Goal: Task Accomplishment & Management: Manage account settings

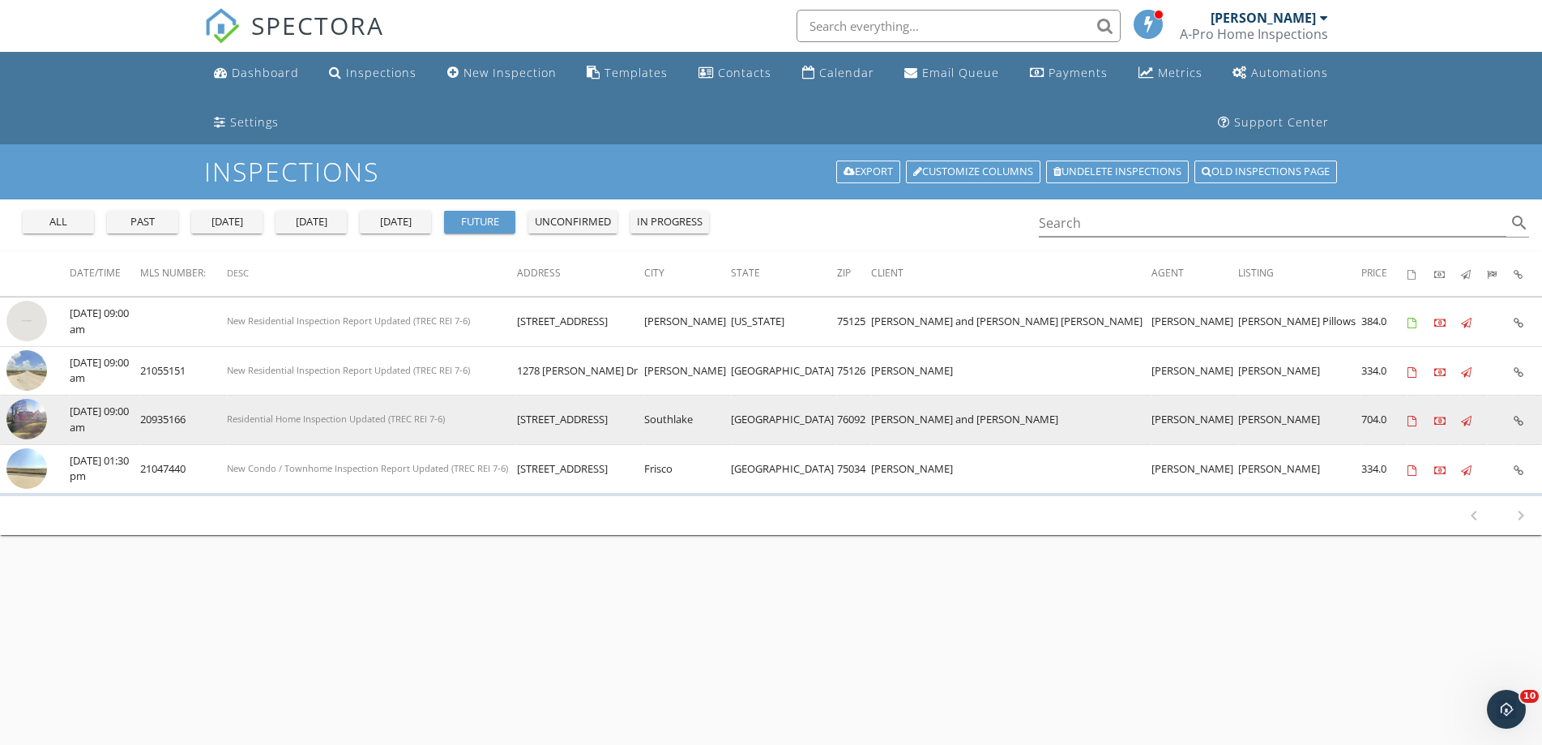
click at [23, 411] on img at bounding box center [26, 419] width 41 height 41
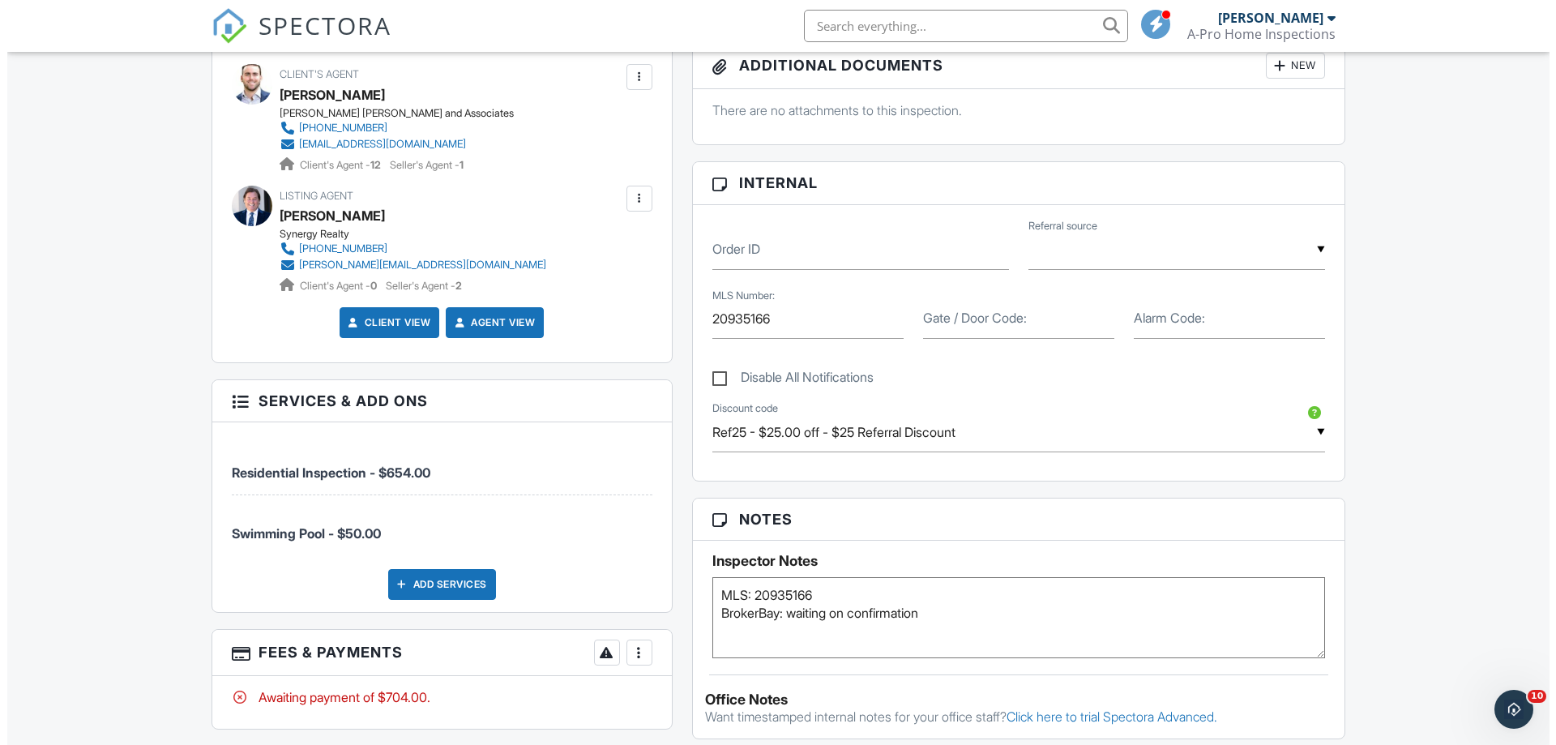
scroll to position [729, 0]
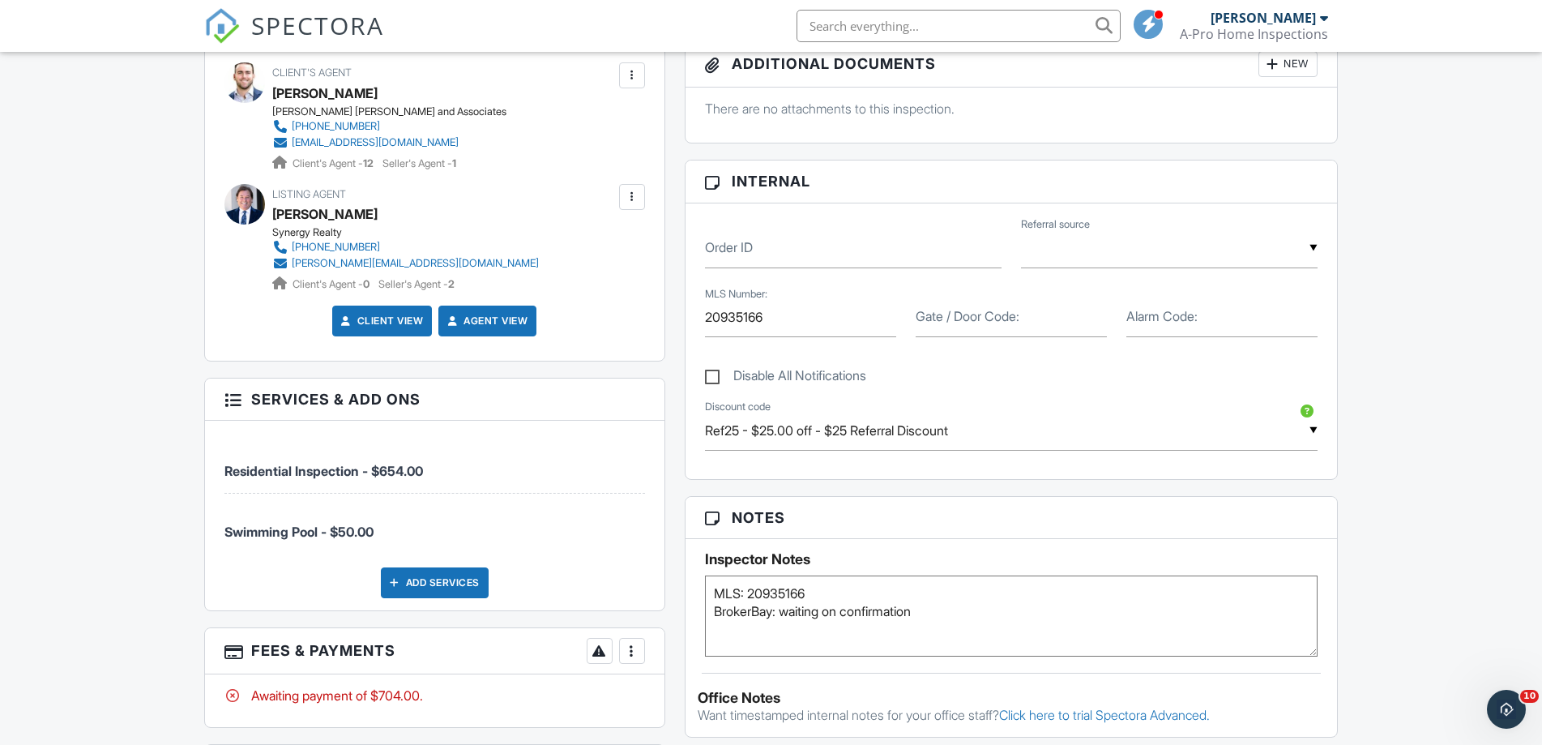
click at [457, 587] on div "Add Services" at bounding box center [435, 582] width 108 height 31
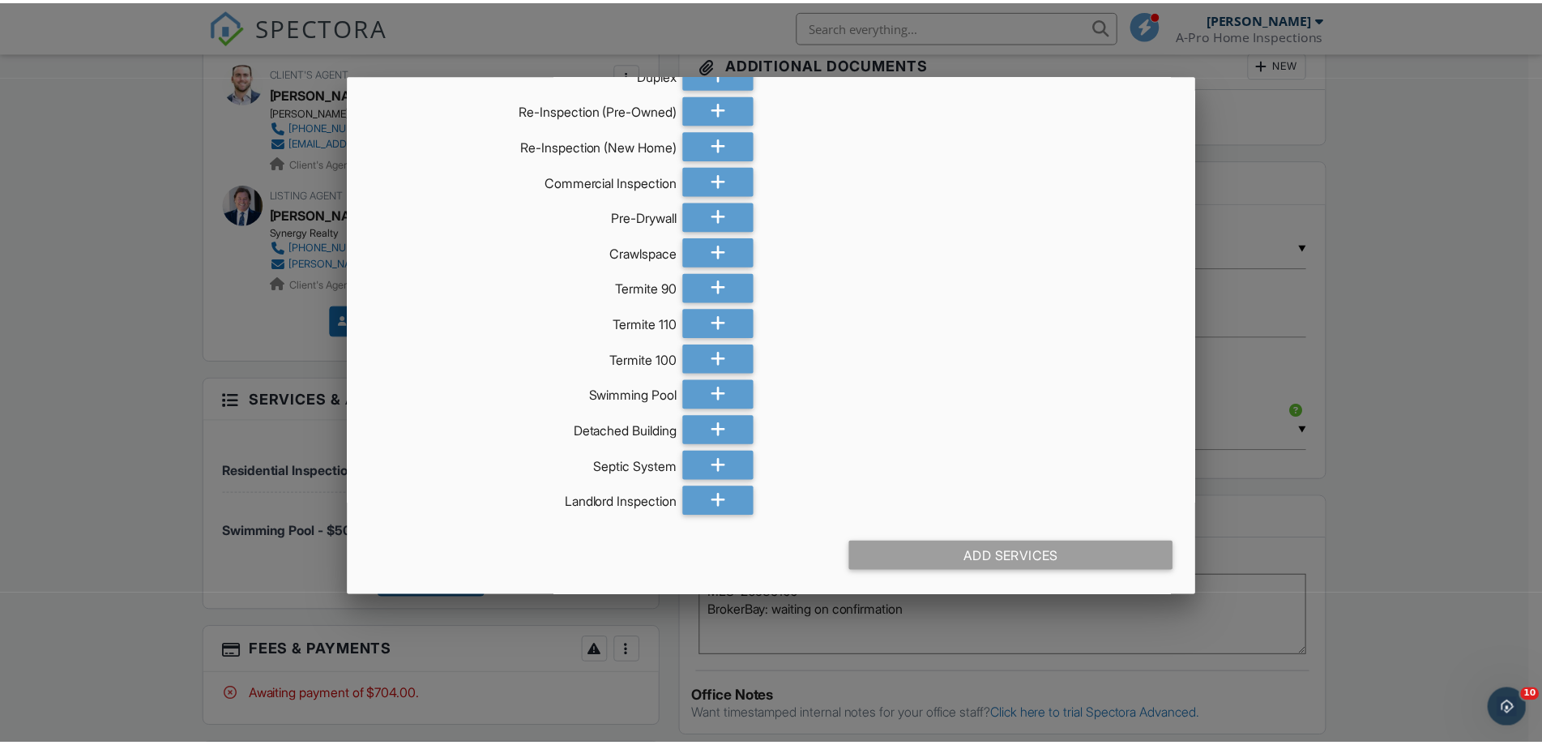
scroll to position [195, 0]
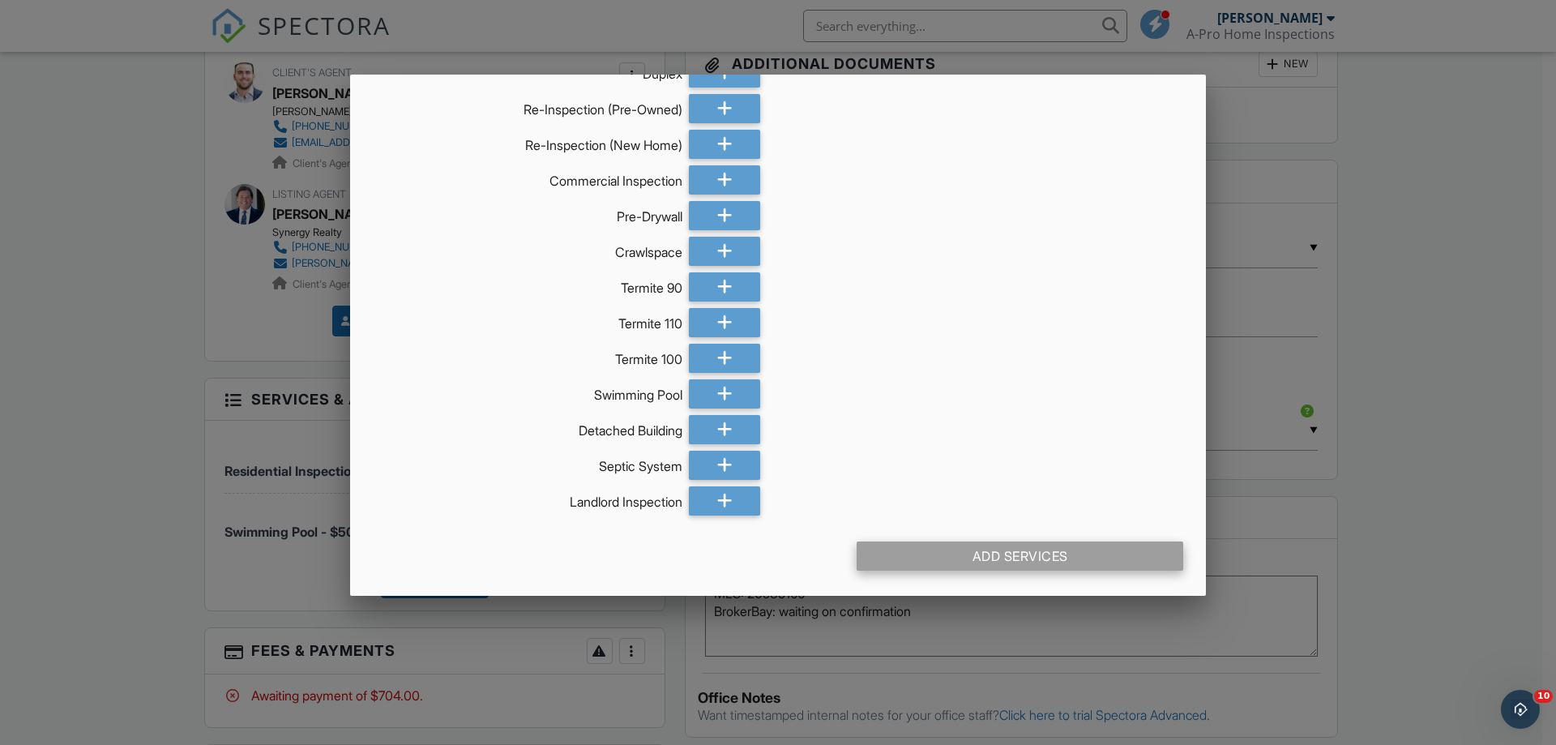
click at [1007, 557] on div "Add Services" at bounding box center [1019, 555] width 327 height 29
click at [1472, 544] on div at bounding box center [778, 384] width 1556 height 931
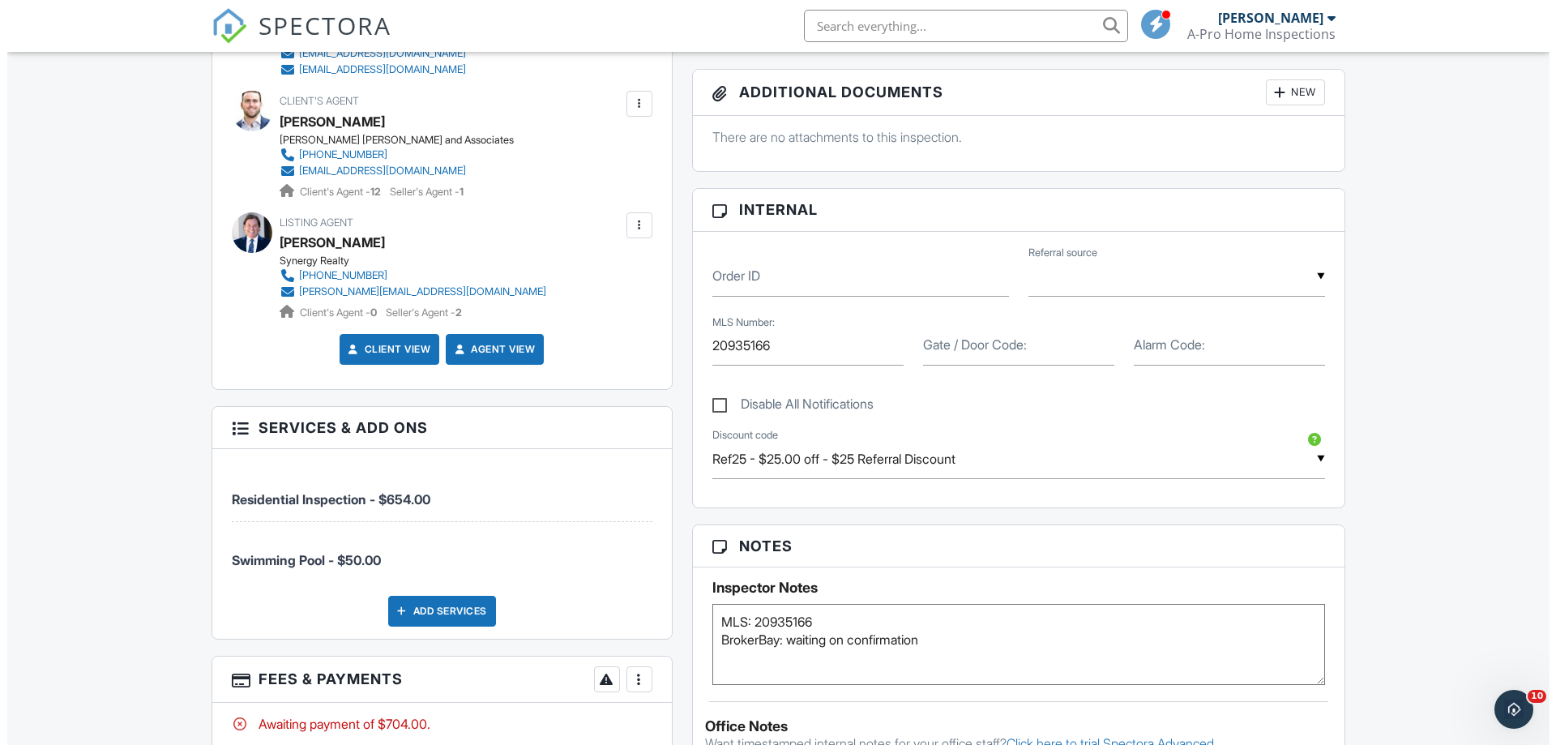
scroll to position [729, 0]
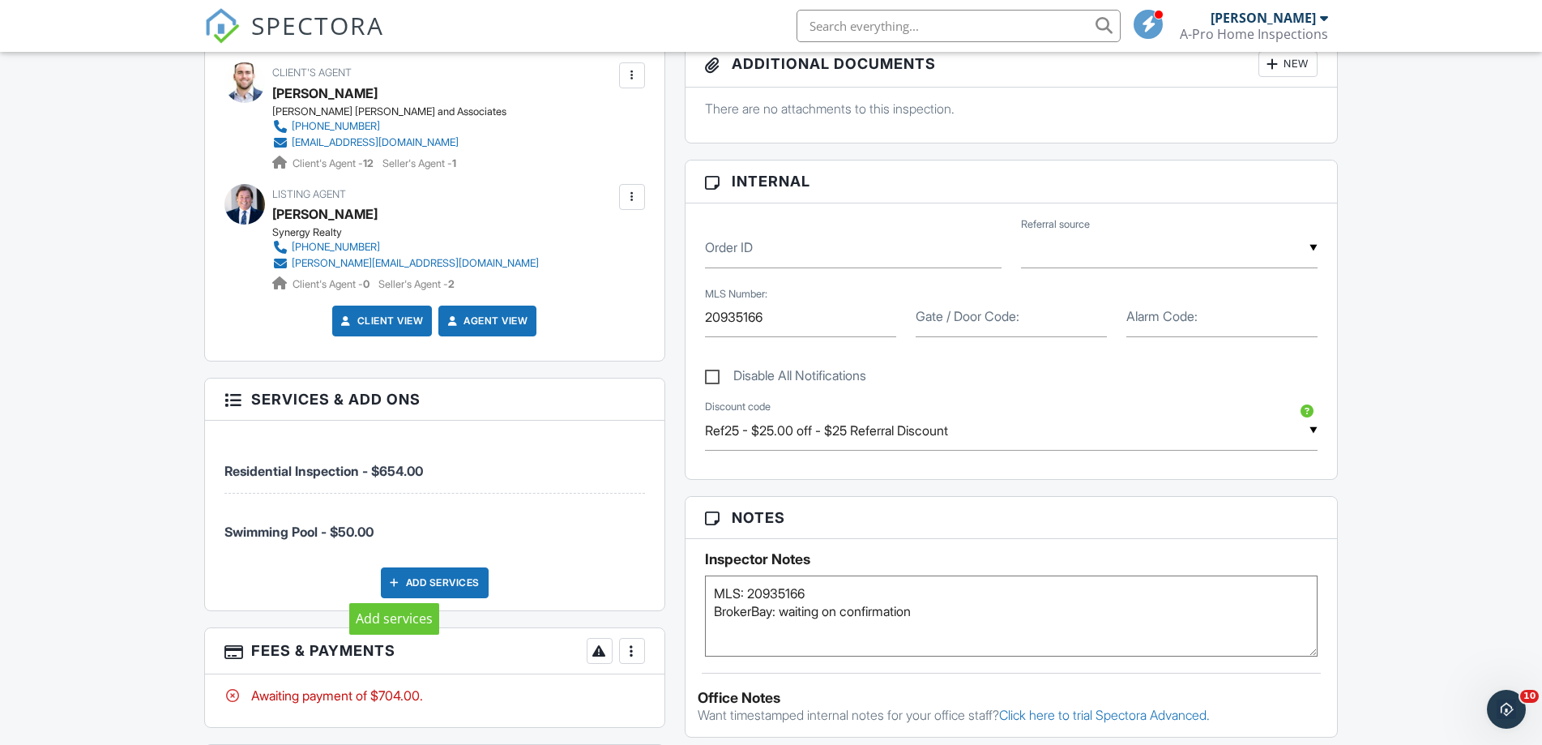
click at [391, 579] on div at bounding box center [395, 582] width 16 height 16
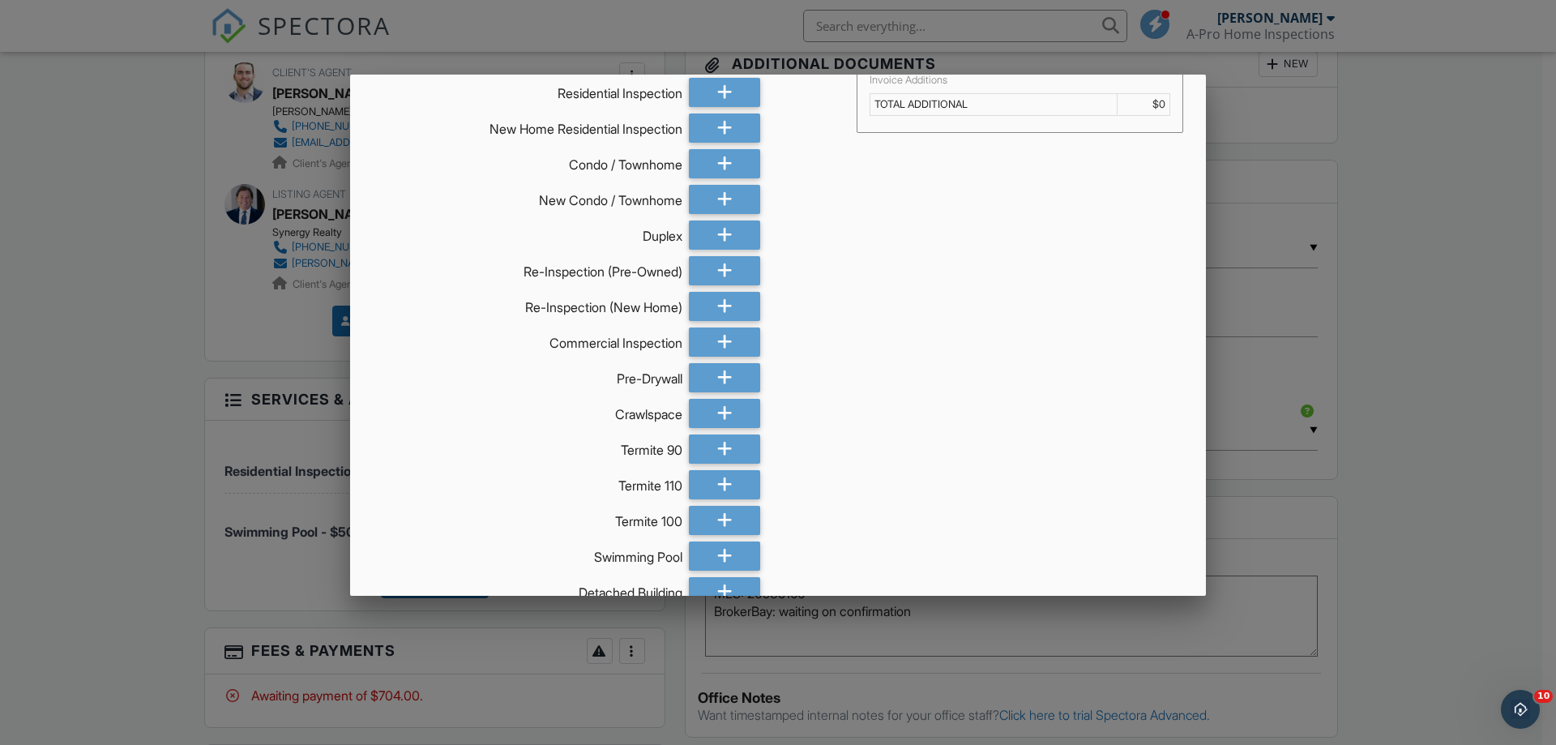
scroll to position [0, 0]
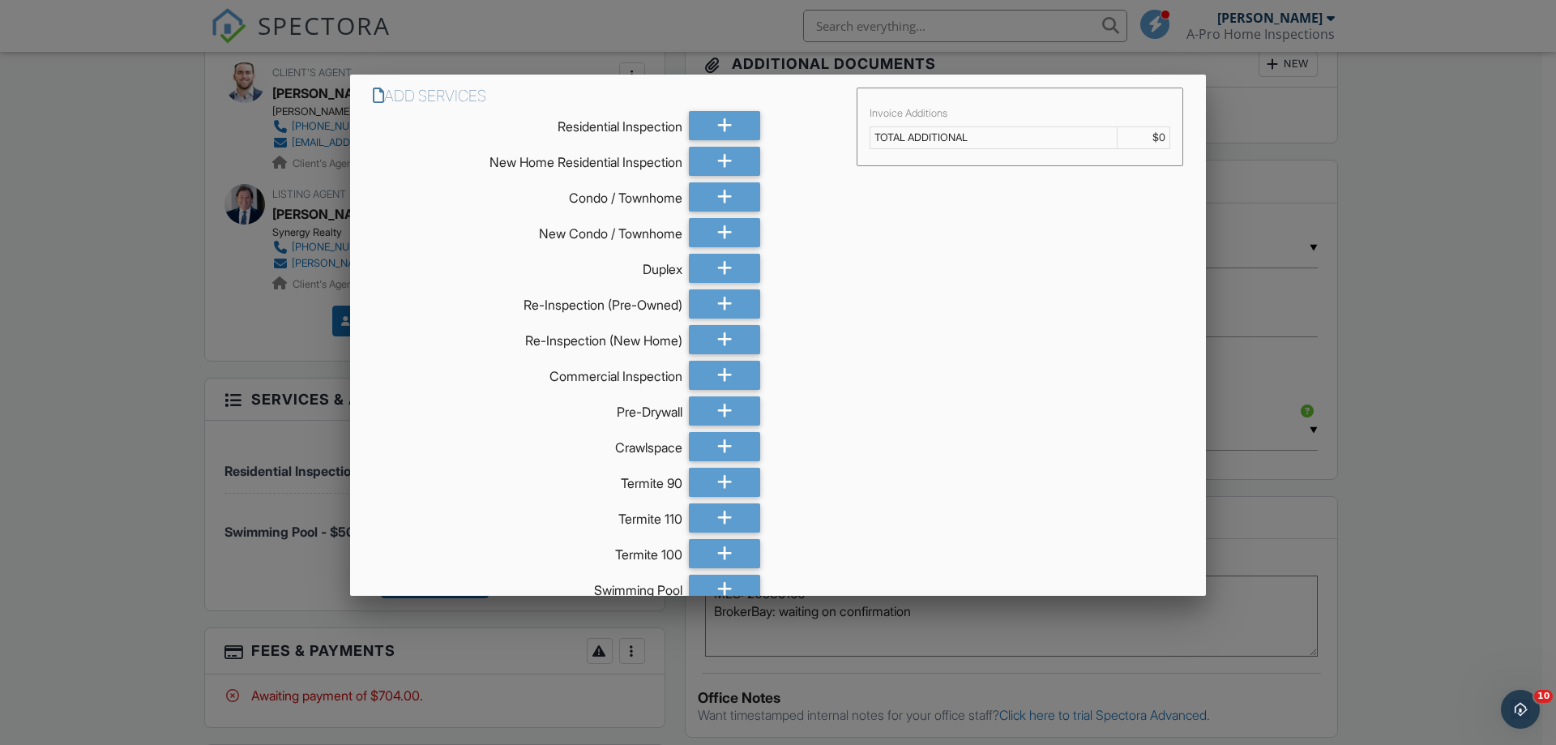
click at [982, 134] on td "TOTAL ADDITIONAL" at bounding box center [993, 137] width 246 height 22
click at [909, 125] on div "Invoice Additions TOTAL ADDITIONAL $0" at bounding box center [1019, 126] width 325 height 77
click at [896, 107] on div "Invoice Additions" at bounding box center [1019, 113] width 301 height 13
click at [873, 135] on td "TOTAL ADDITIONAL" at bounding box center [993, 137] width 246 height 22
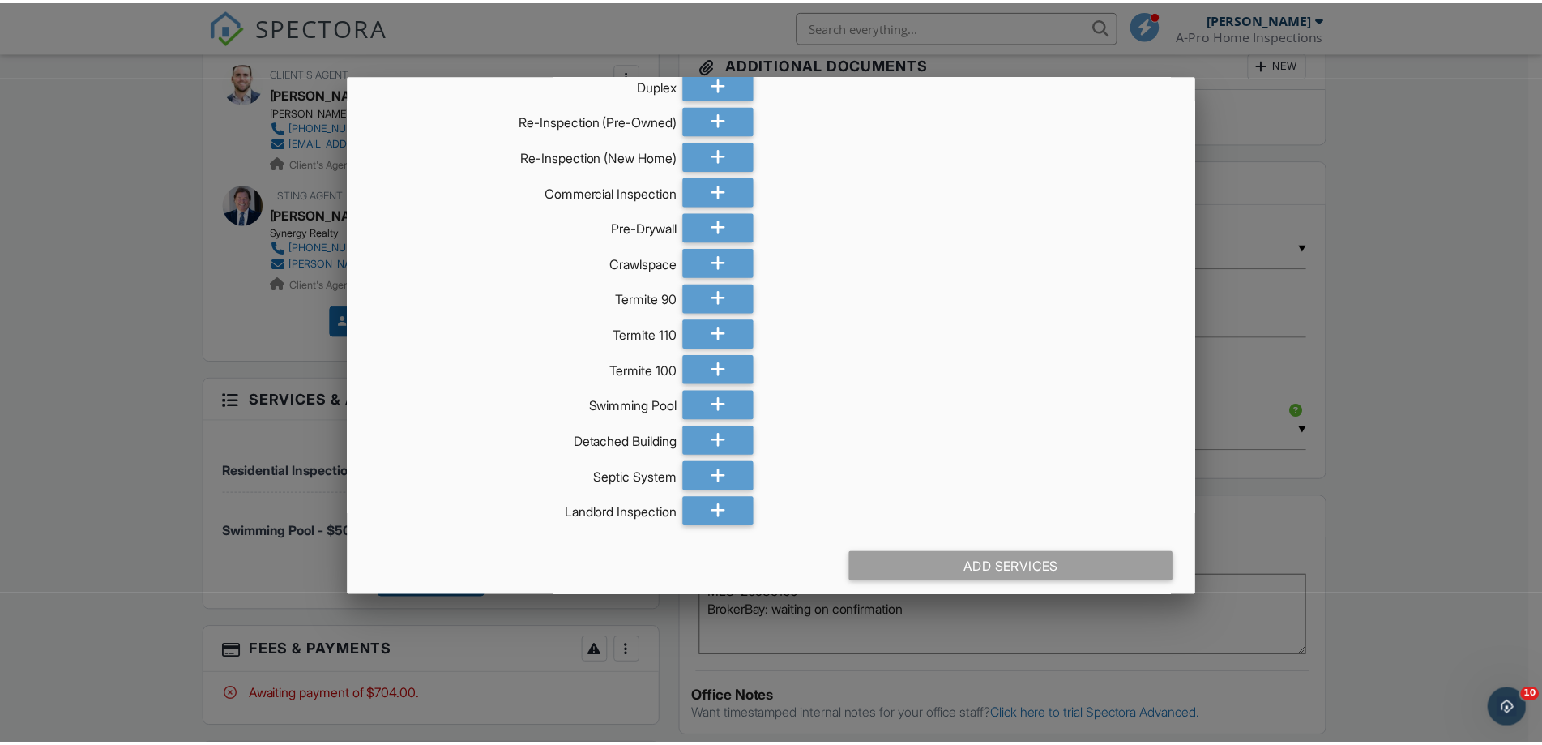
scroll to position [195, 0]
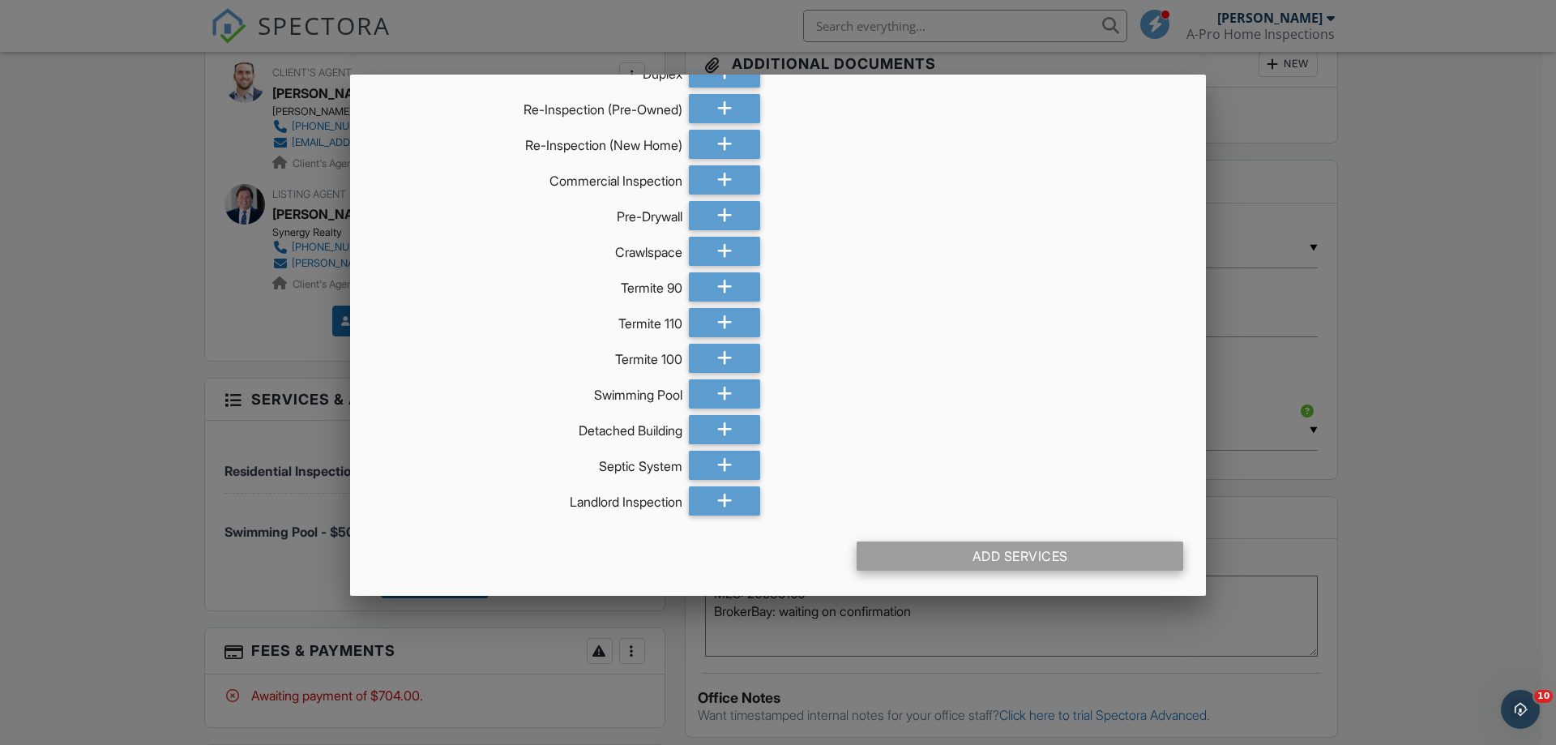
click at [908, 547] on div "Add Services" at bounding box center [1019, 555] width 327 height 29
click at [1386, 313] on div at bounding box center [778, 384] width 1556 height 931
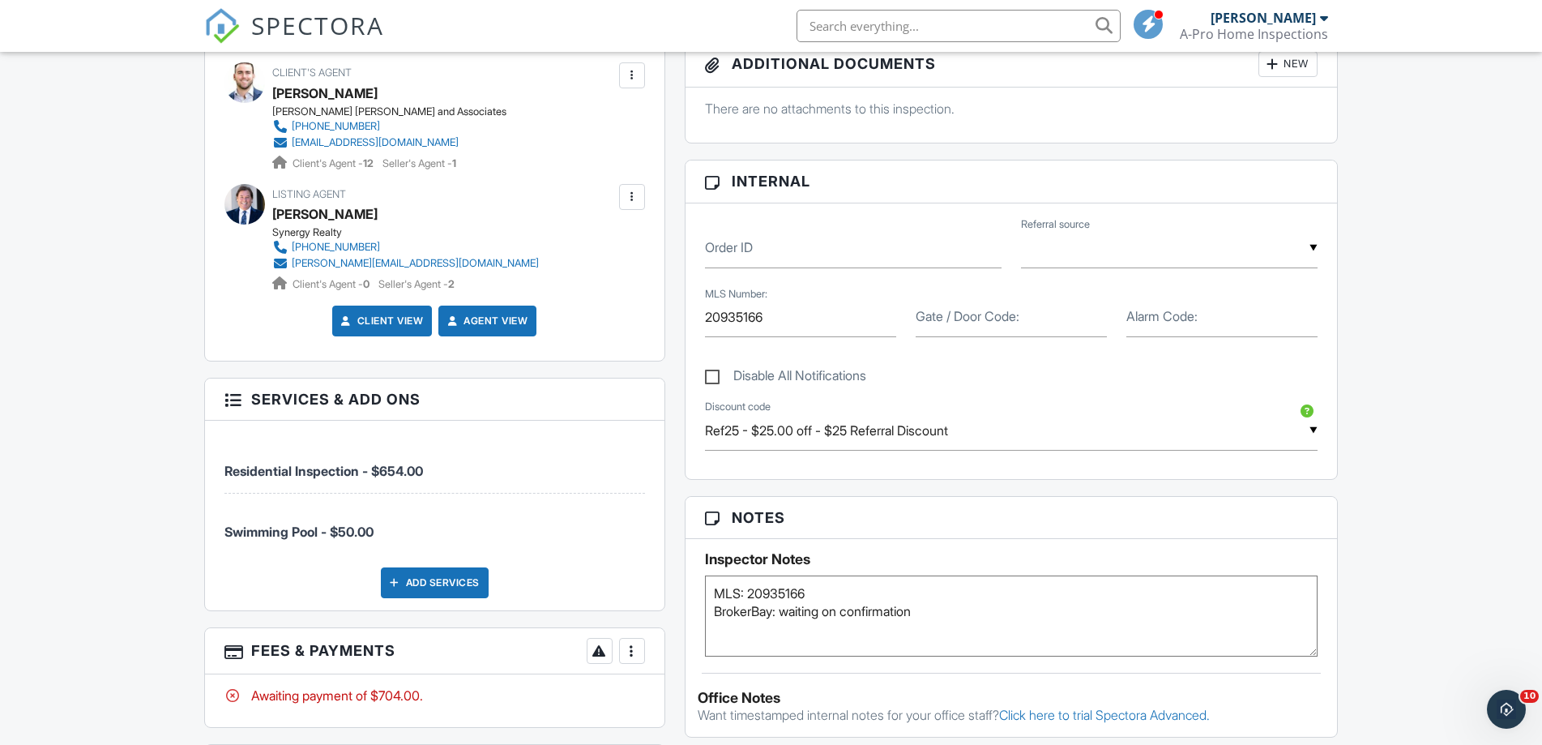
click at [233, 400] on div at bounding box center [232, 398] width 16 height 16
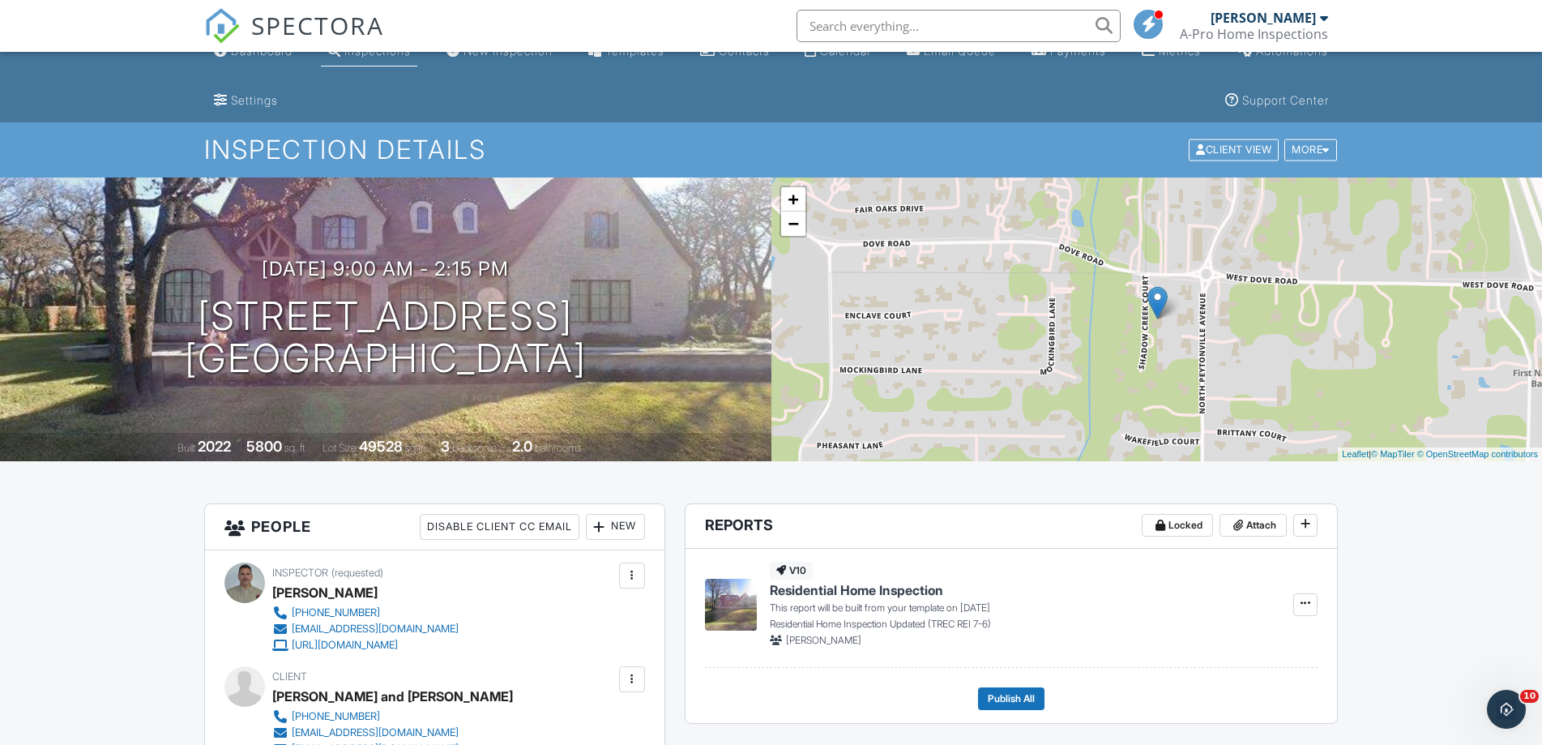
scroll to position [0, 0]
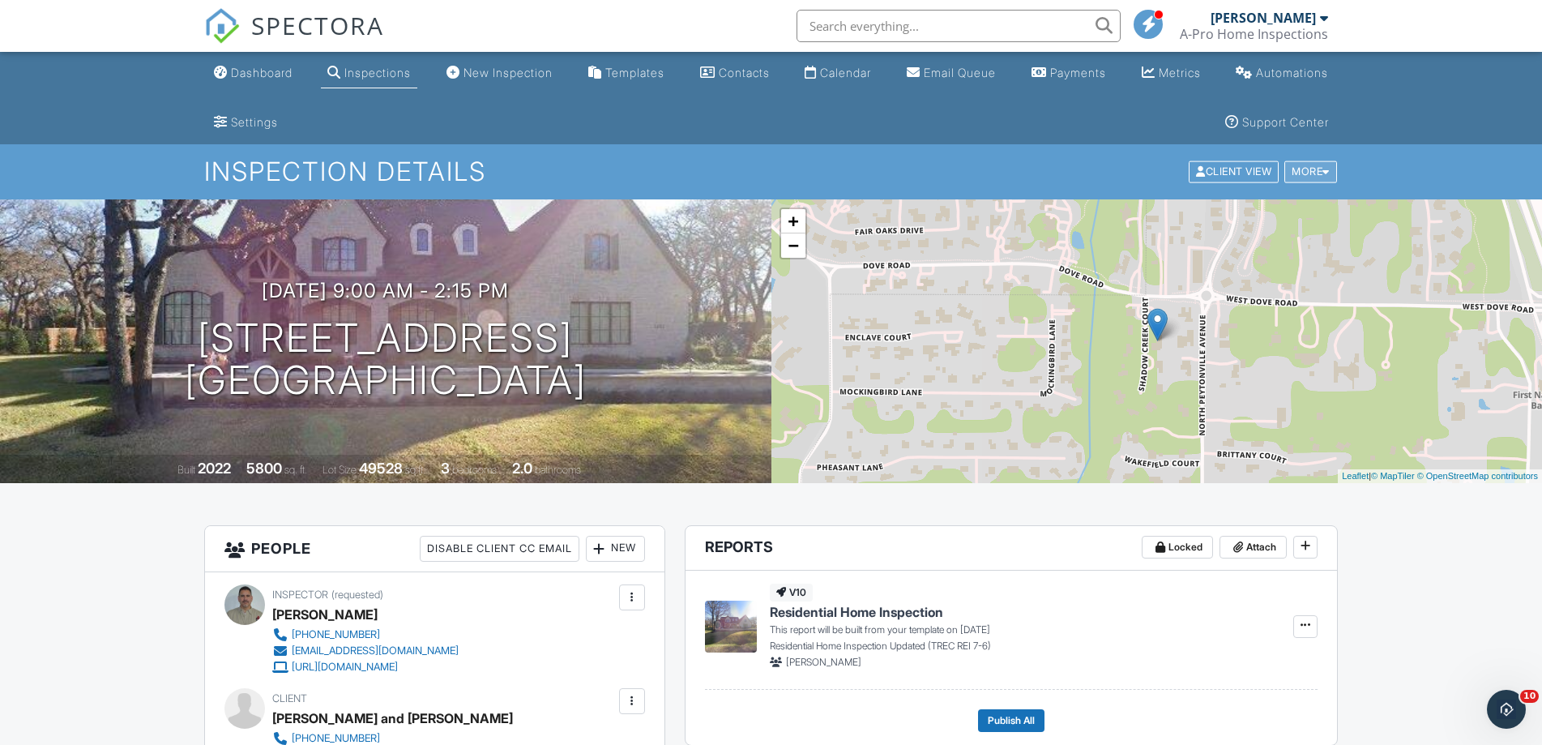
click at [1321, 169] on div "More" at bounding box center [1310, 172] width 53 height 22
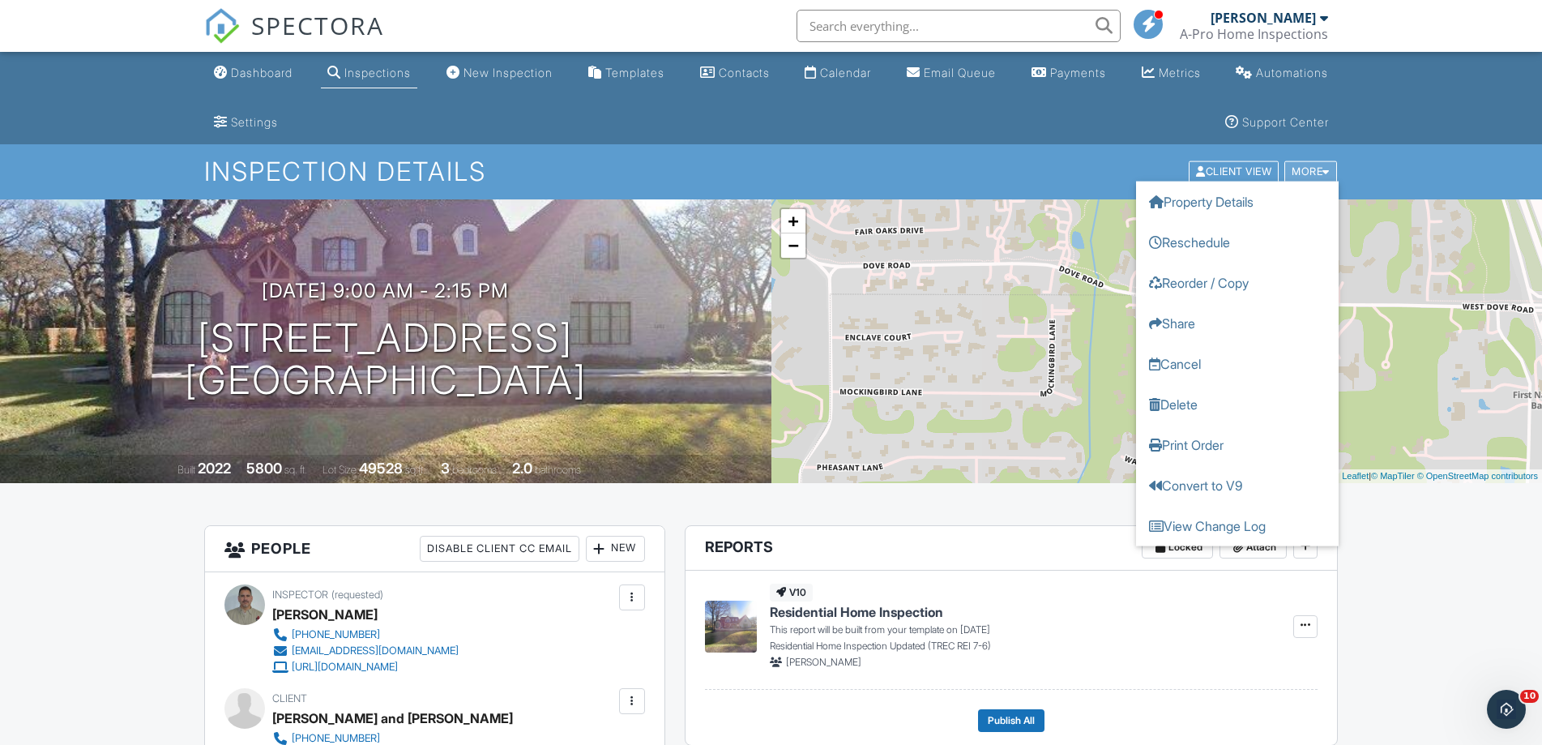
click at [1321, 169] on div "More" at bounding box center [1310, 172] width 53 height 22
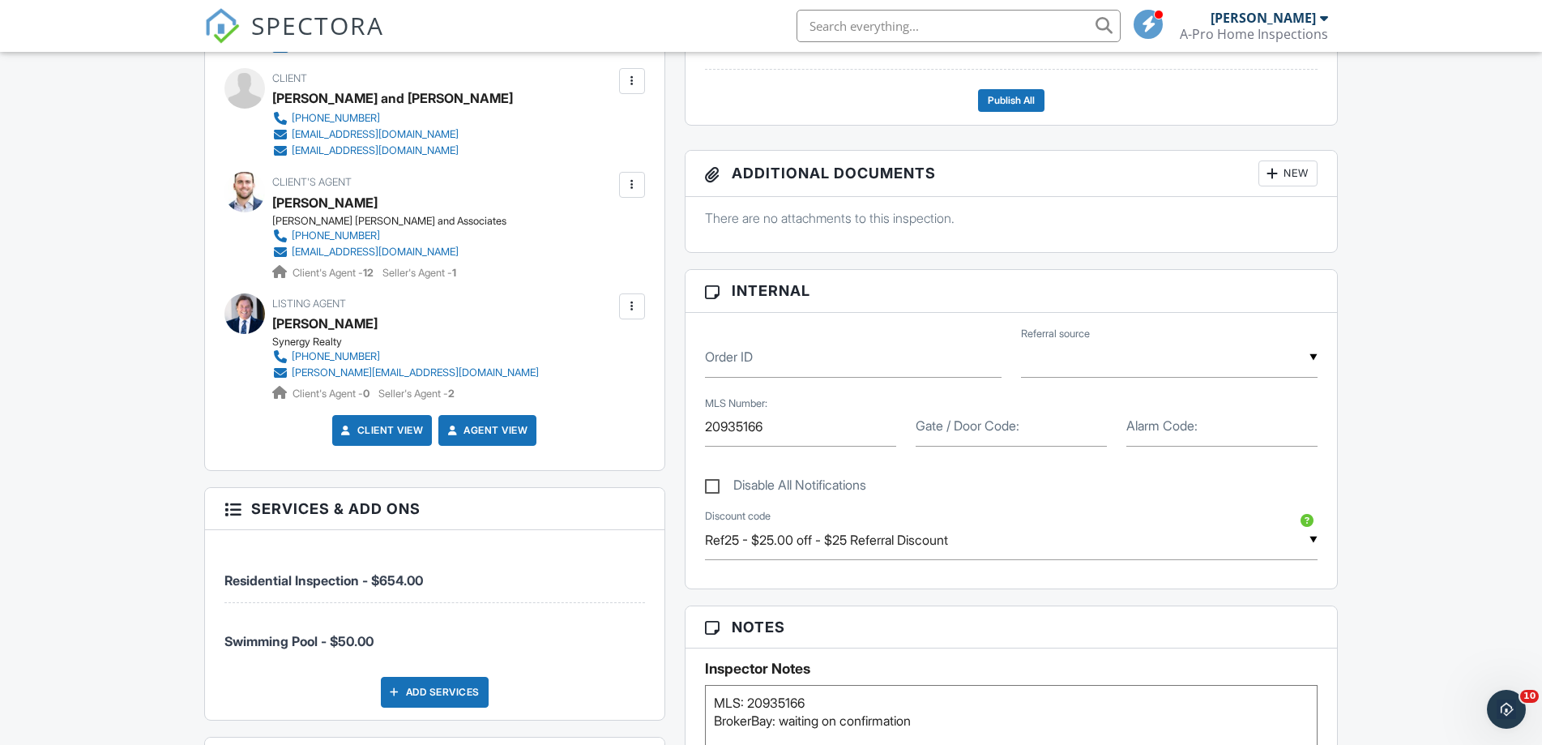
scroll to position [648, 0]
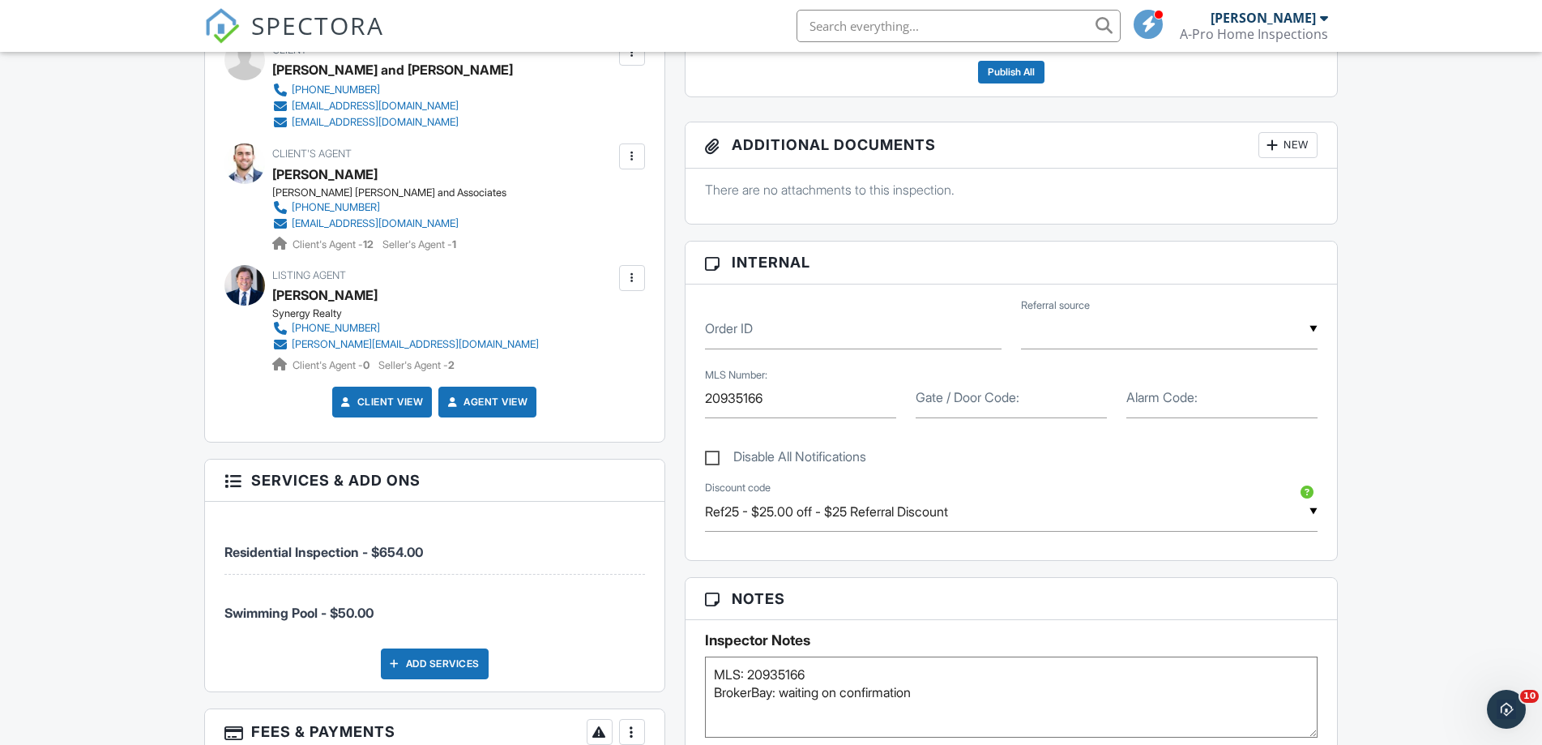
click at [234, 480] on div at bounding box center [232, 479] width 16 height 16
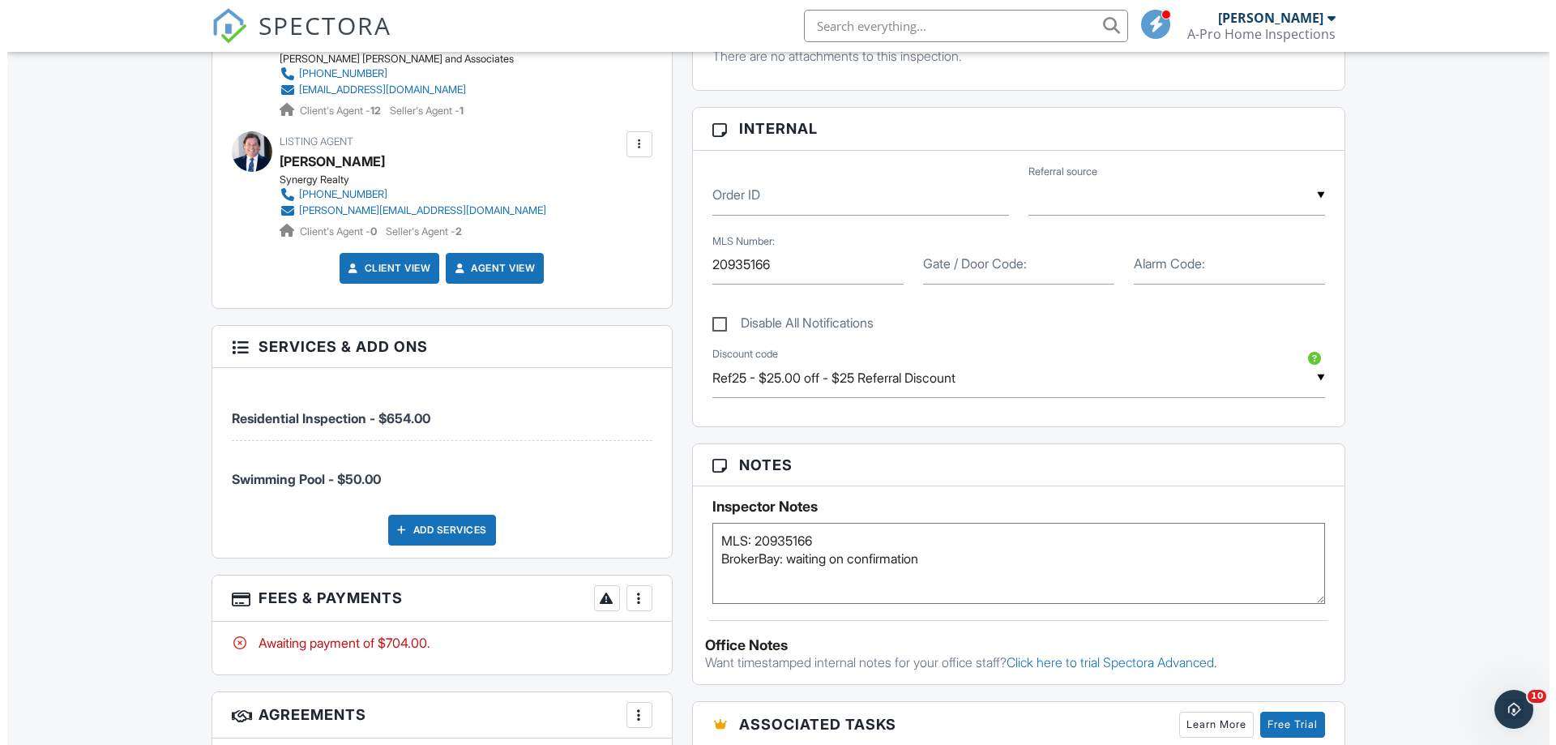
scroll to position [810, 0]
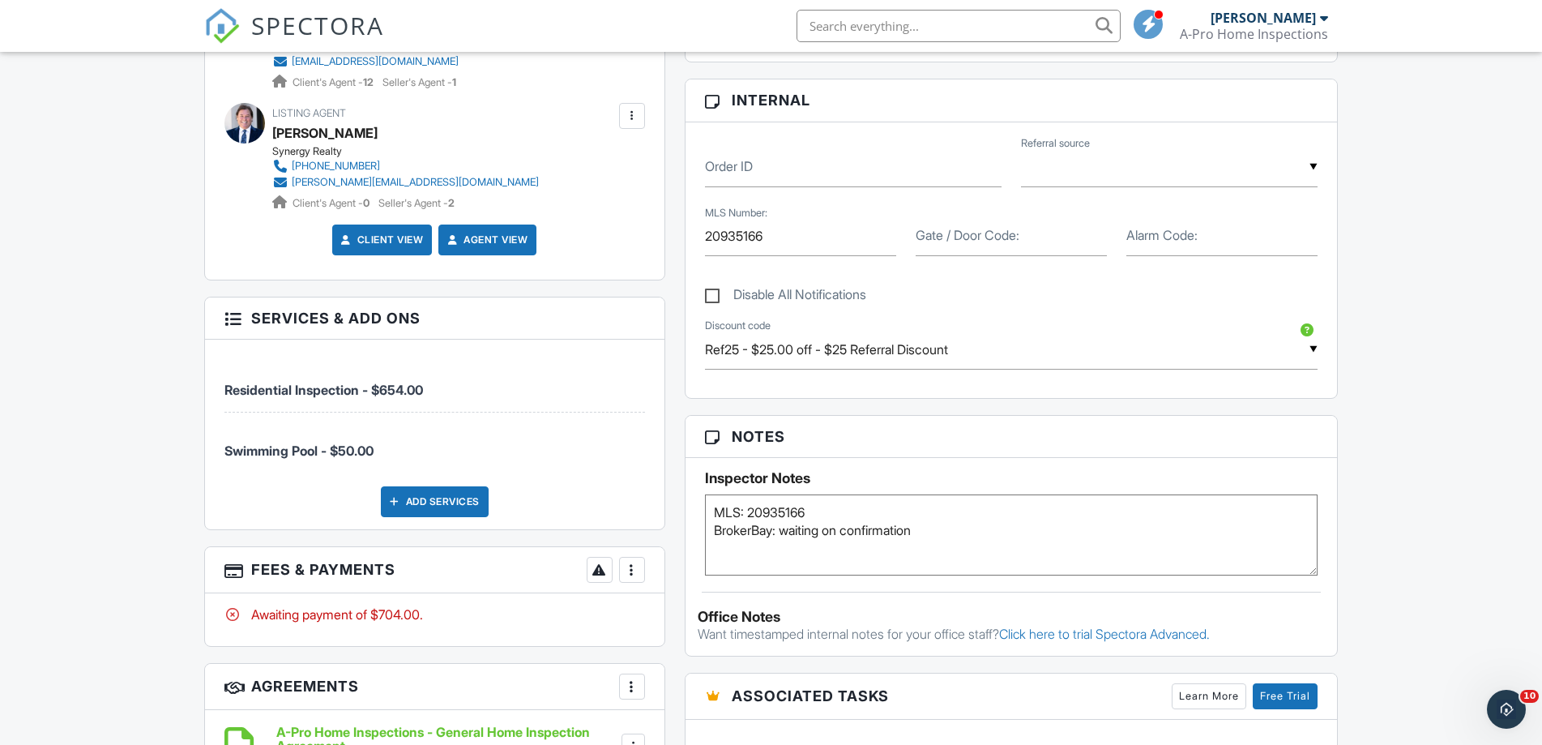
click at [278, 566] on h3 "Fees & Payments More Edit Fees & Payments Add Services View Invoice Paid In Full" at bounding box center [434, 570] width 459 height 46
click at [635, 574] on div at bounding box center [632, 570] width 16 height 16
click at [677, 616] on li "Edit Fees & Payments" at bounding box center [713, 619] width 169 height 41
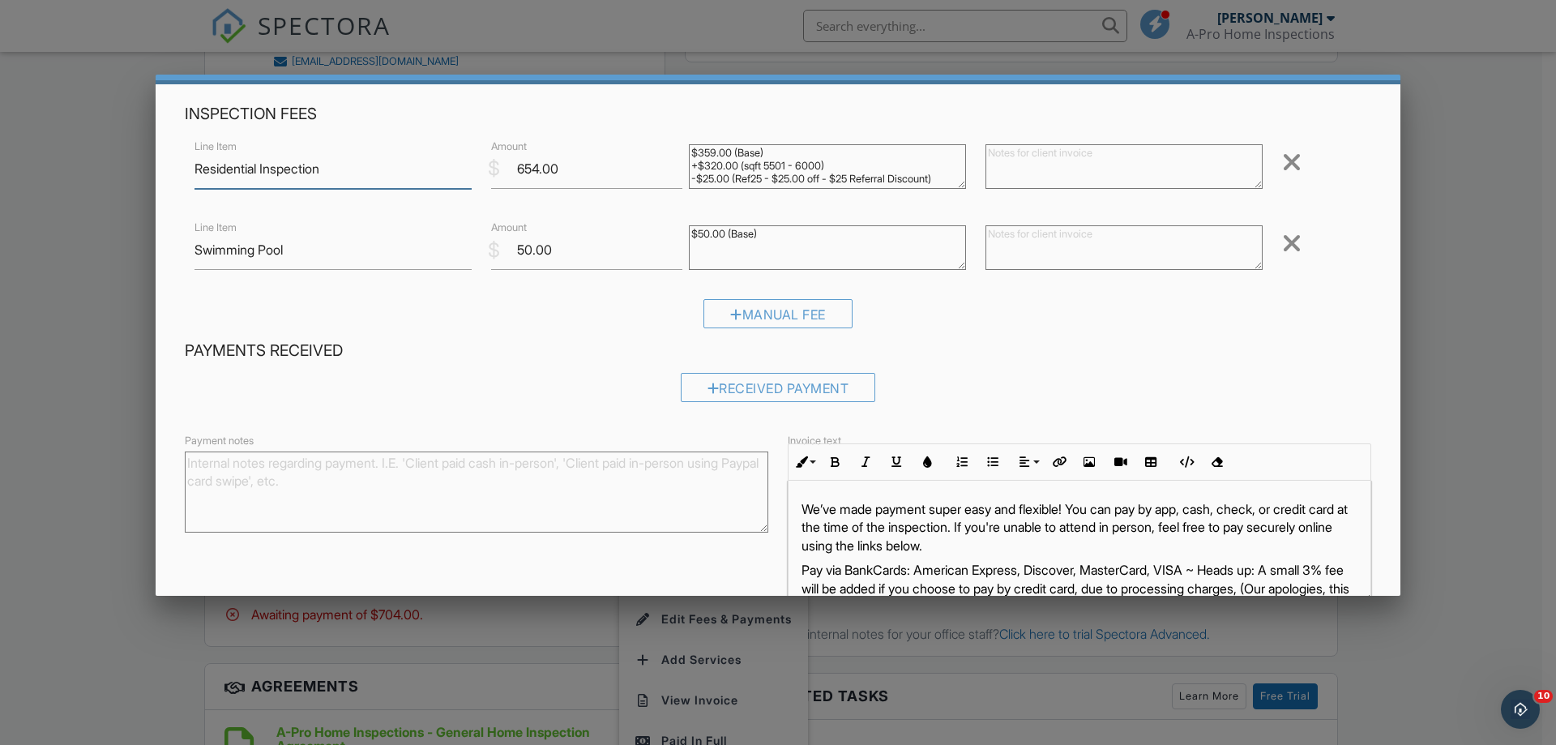
scroll to position [81, 0]
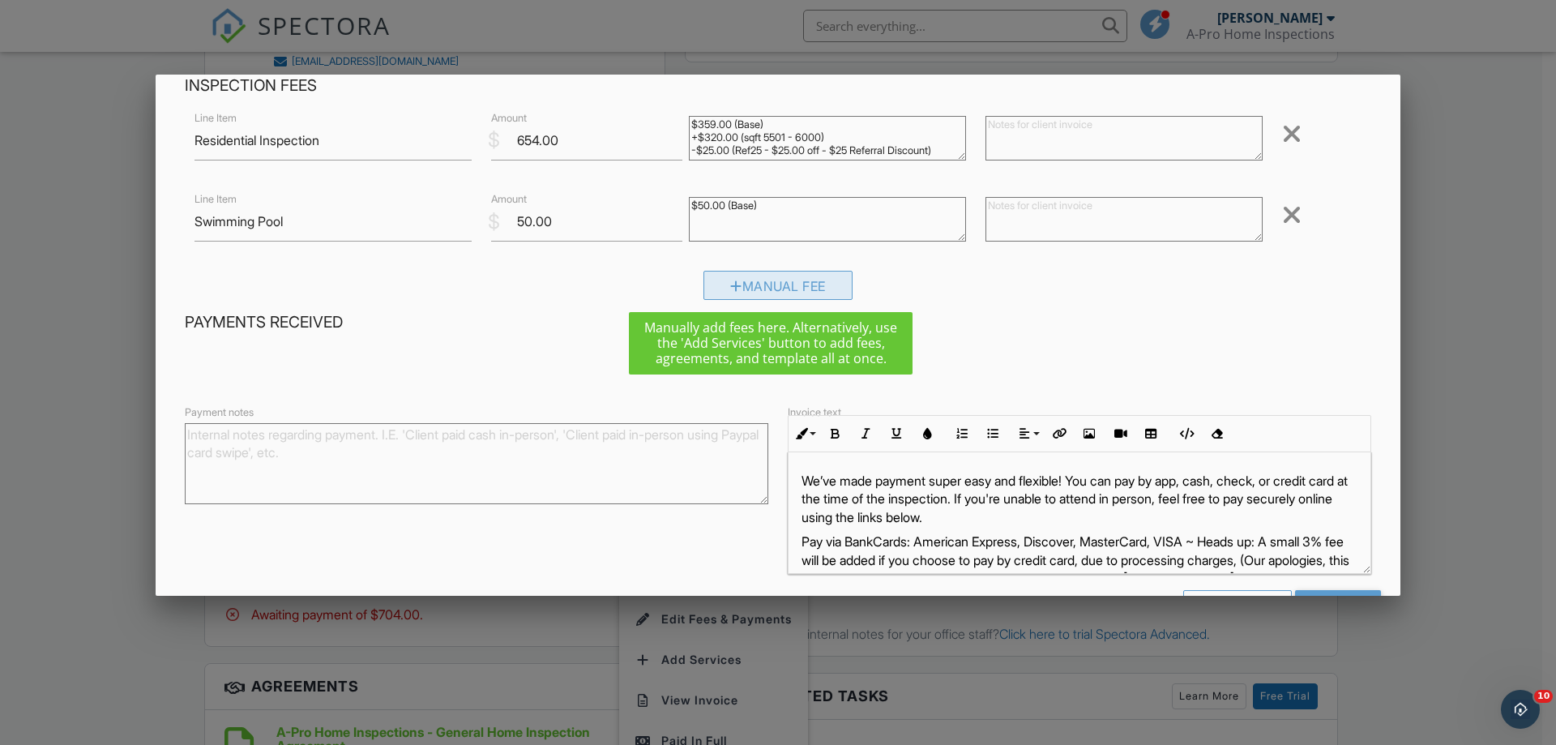
click at [761, 280] on div "Manual Fee" at bounding box center [777, 285] width 149 height 29
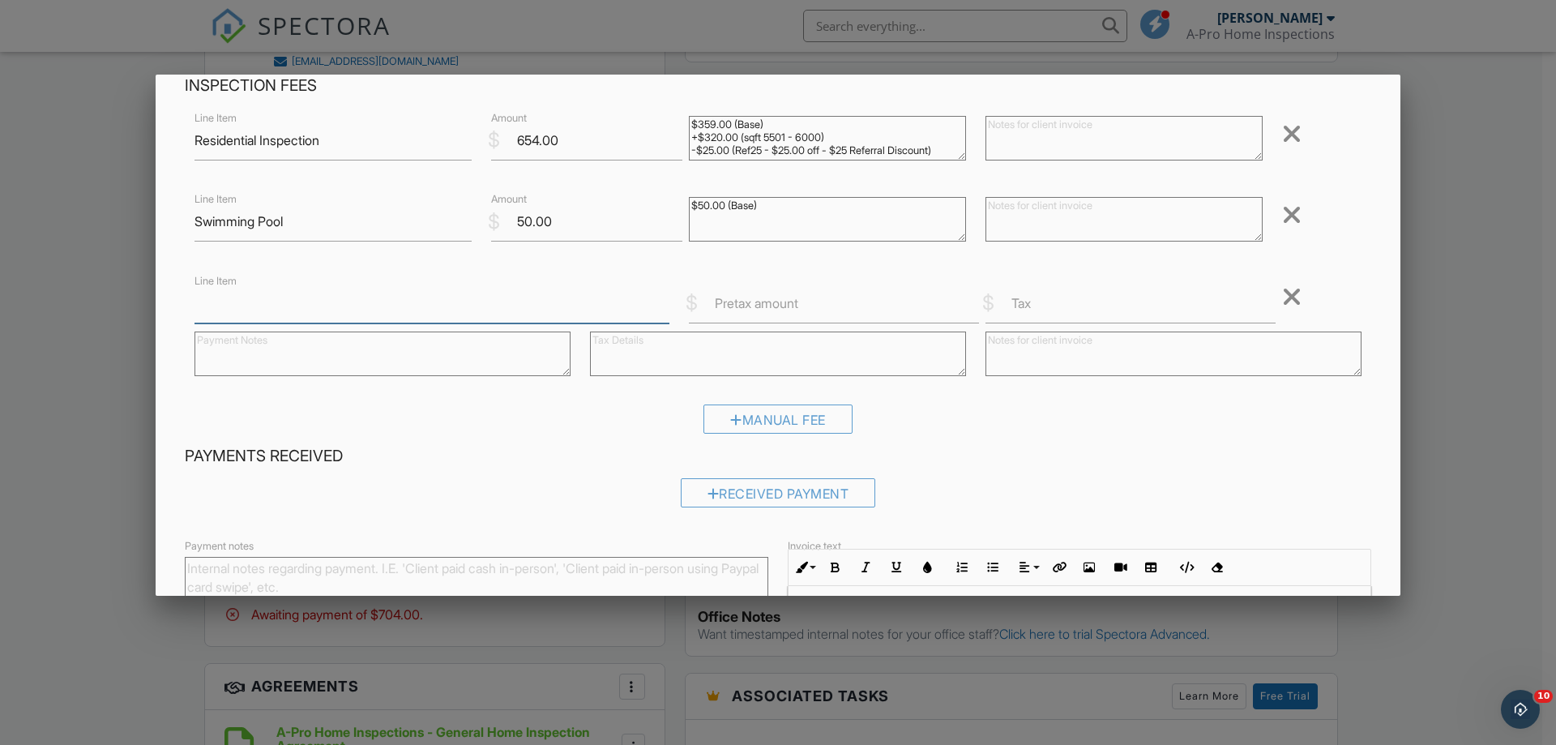
click at [279, 304] on input "Line Item" at bounding box center [431, 304] width 475 height 40
click at [278, 307] on input "Line Item" at bounding box center [431, 304] width 475 height 40
type input "Thermal Imaging Inspection"
click at [755, 298] on label "Pretax amount" at bounding box center [756, 303] width 83 height 18
click at [755, 298] on input "Pretax amount" at bounding box center [834, 304] width 290 height 40
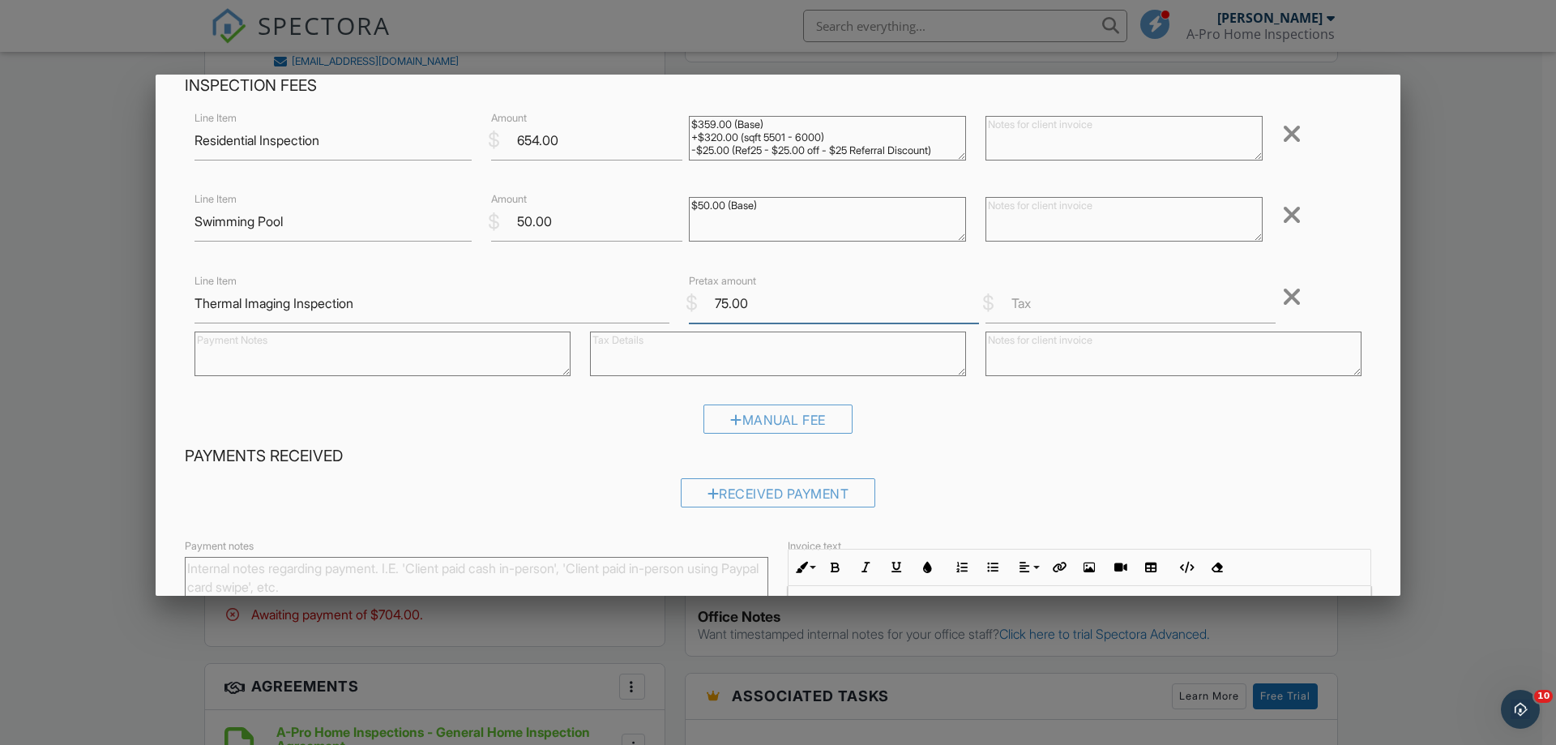
type input "75.00"
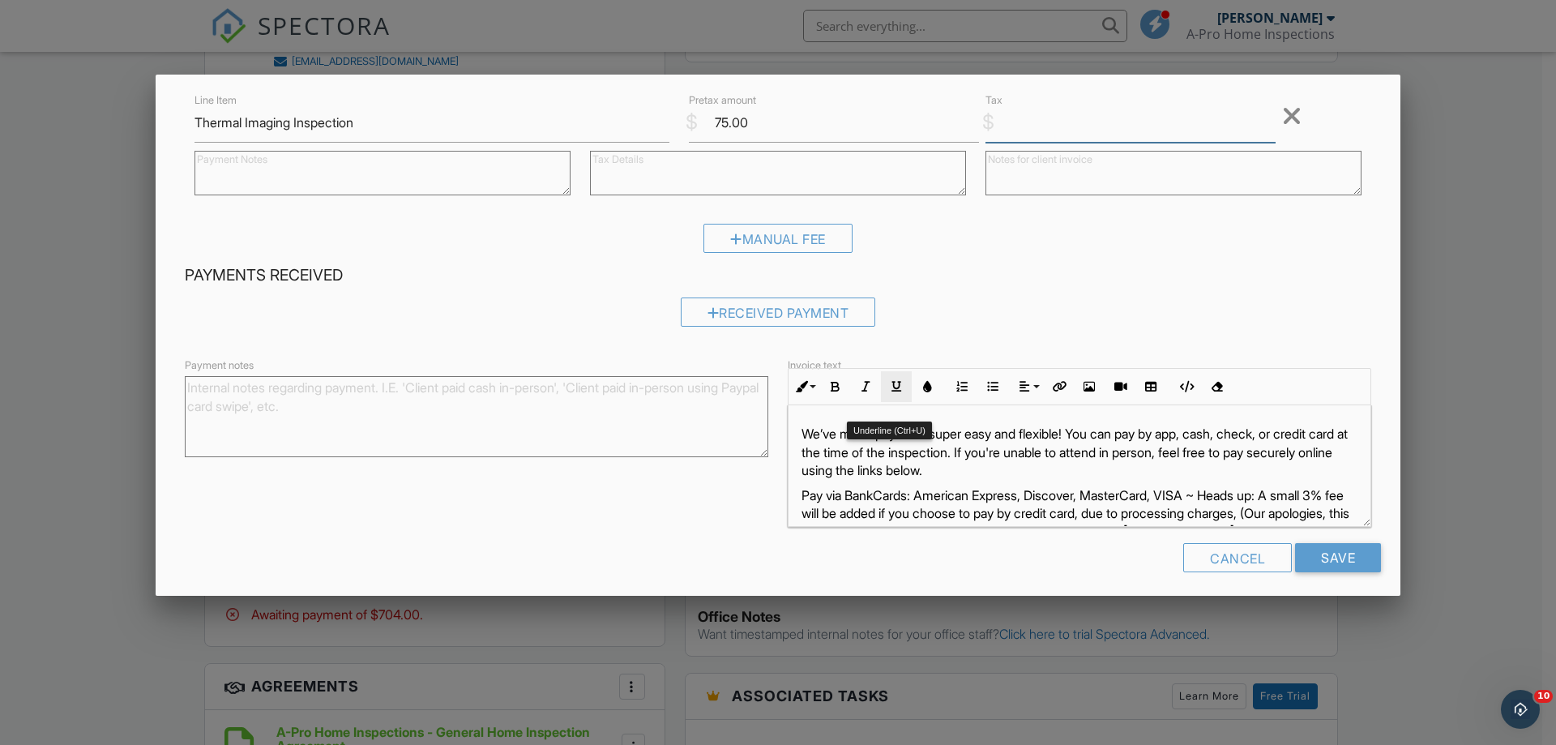
scroll to position [270, 0]
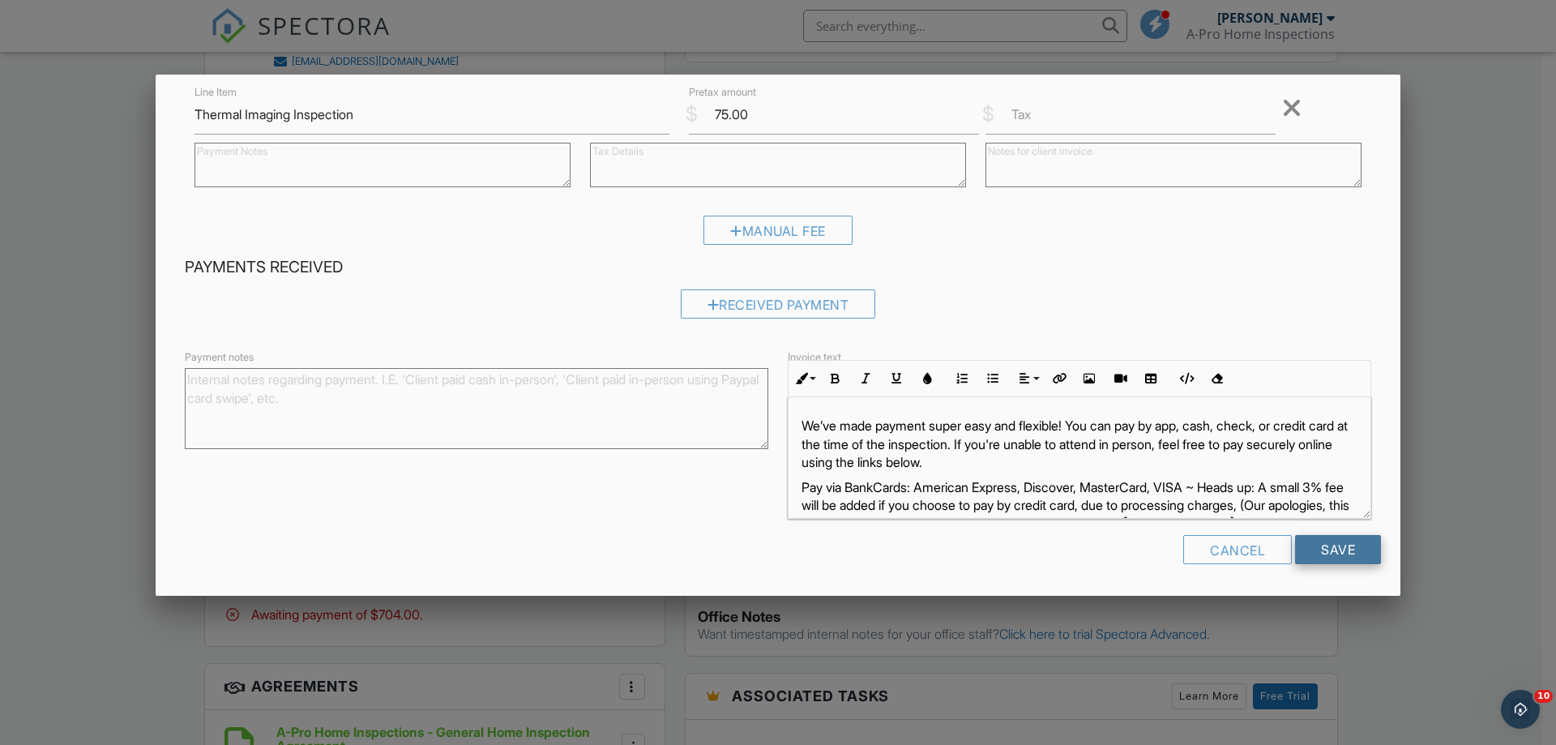
click at [1315, 555] on input "Save" at bounding box center [1338, 549] width 86 height 29
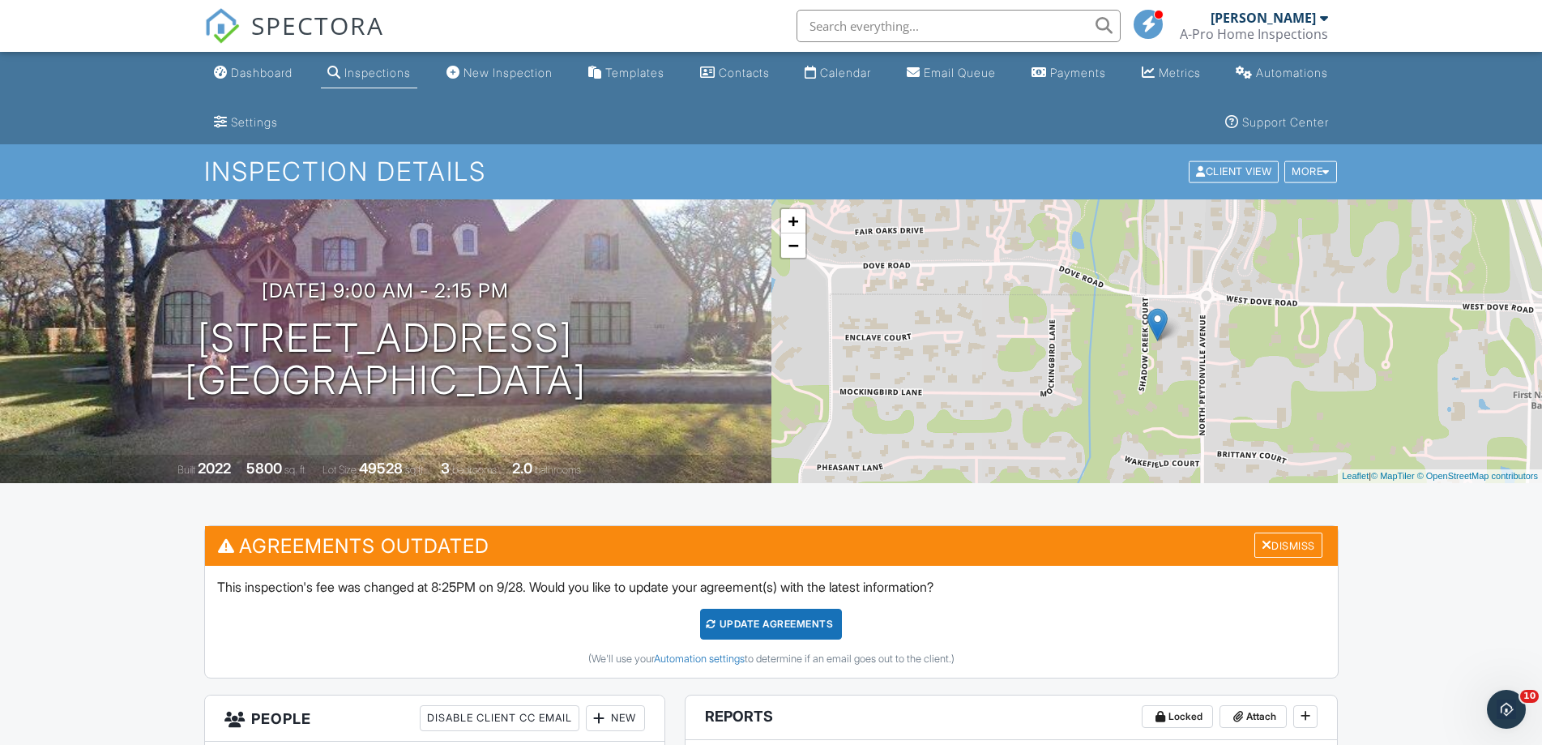
click at [764, 617] on div "Update Agreements" at bounding box center [771, 624] width 142 height 31
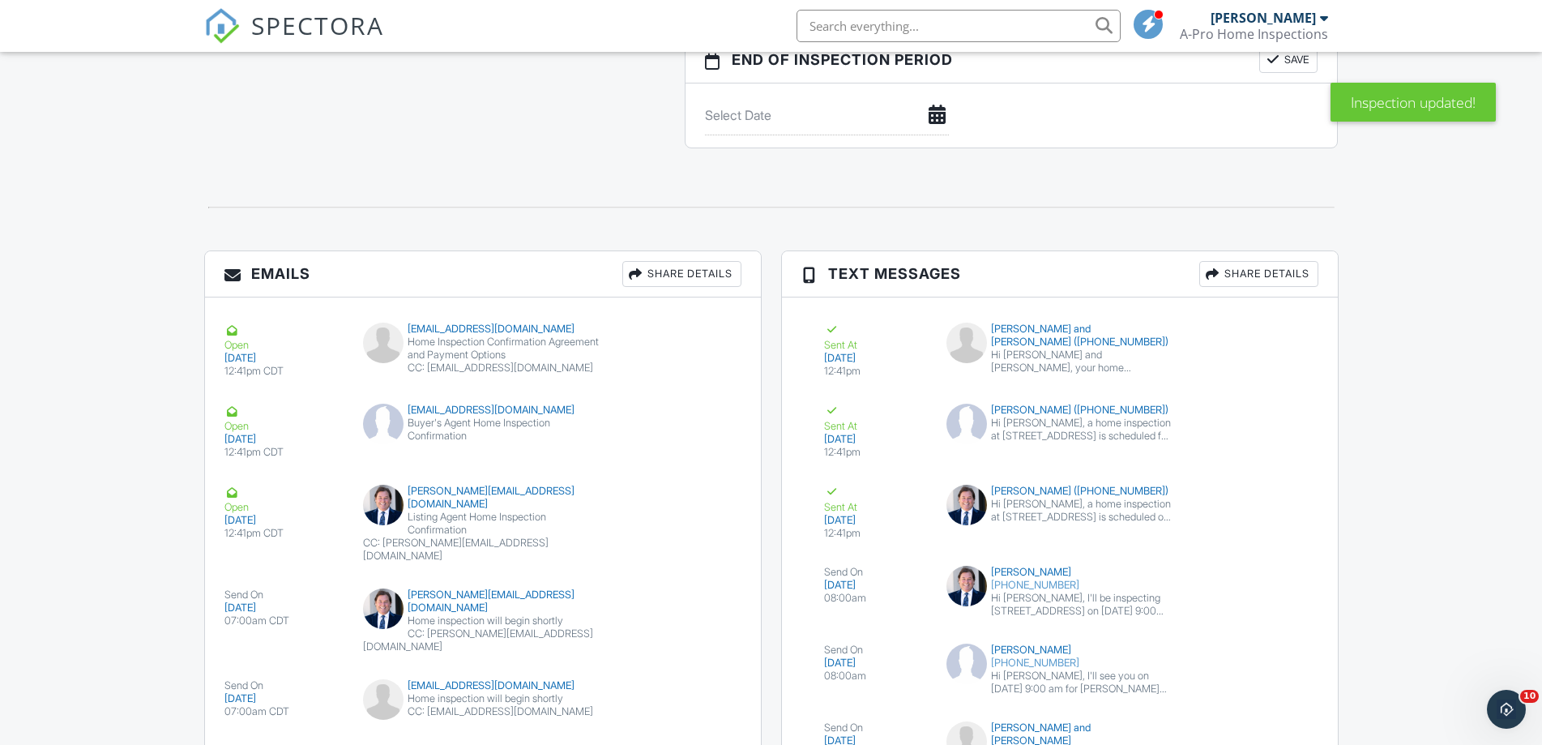
scroll to position [1864, 0]
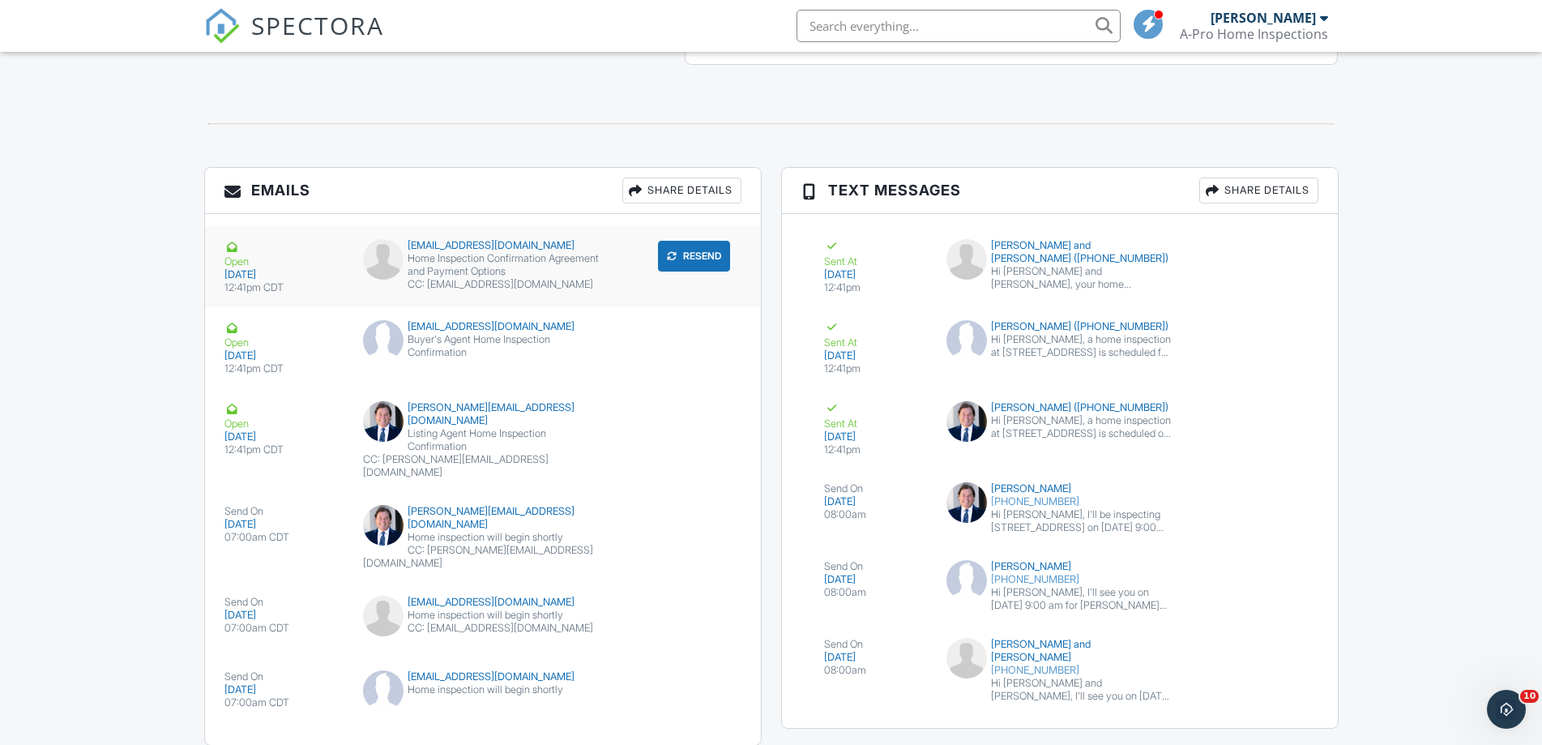
click at [698, 263] on button "Resend" at bounding box center [694, 256] width 72 height 31
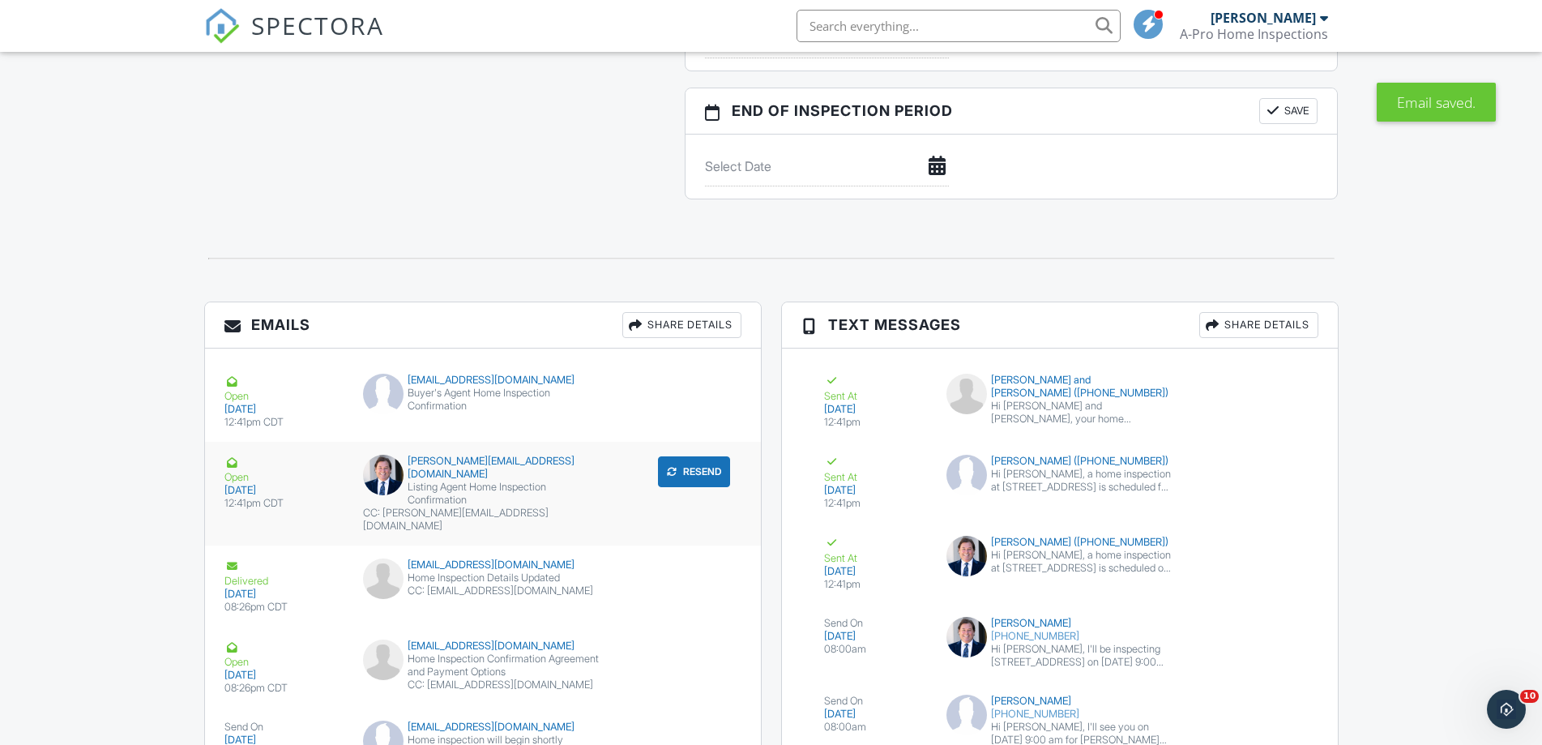
scroll to position [1750, 0]
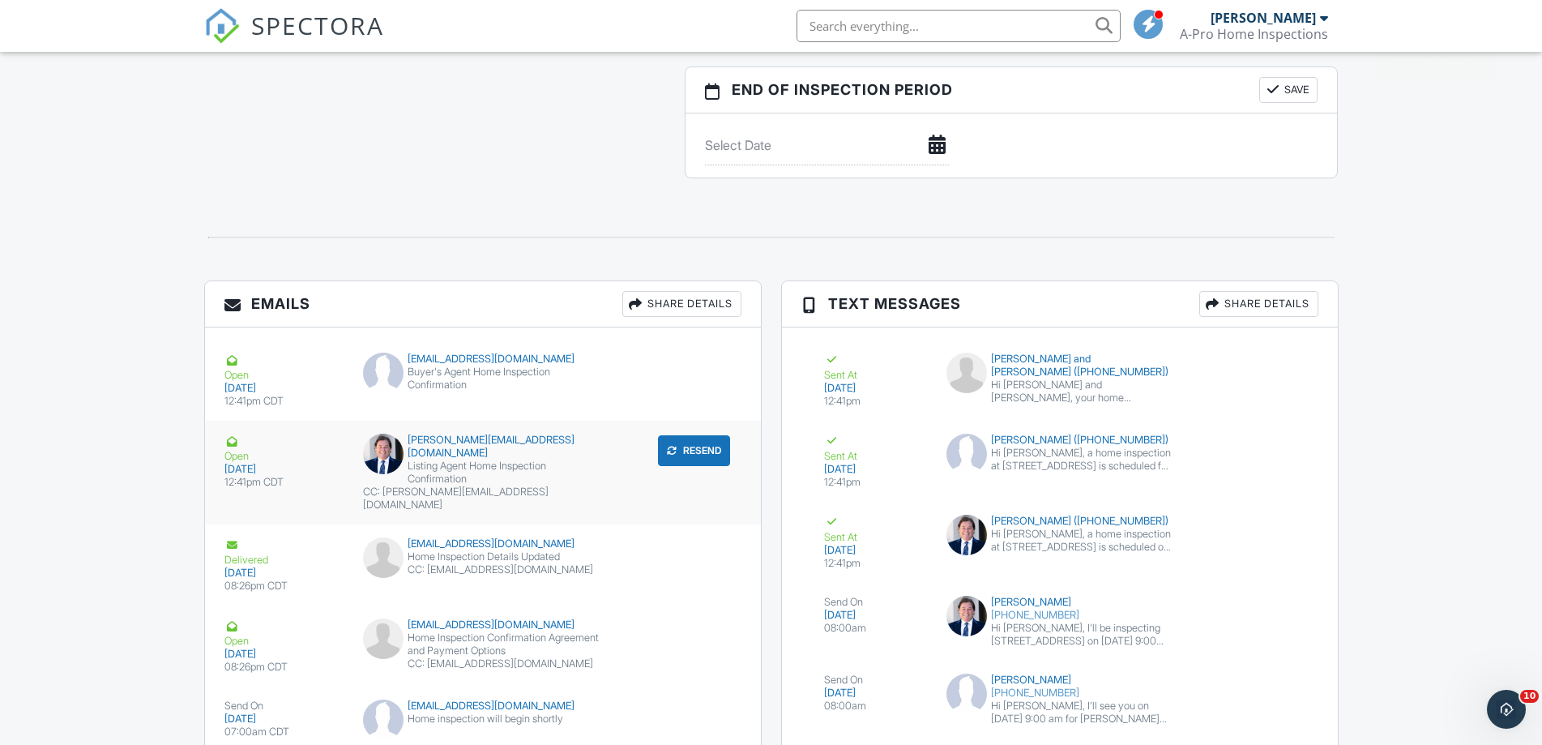
click at [706, 446] on button "Resend" at bounding box center [694, 450] width 72 height 31
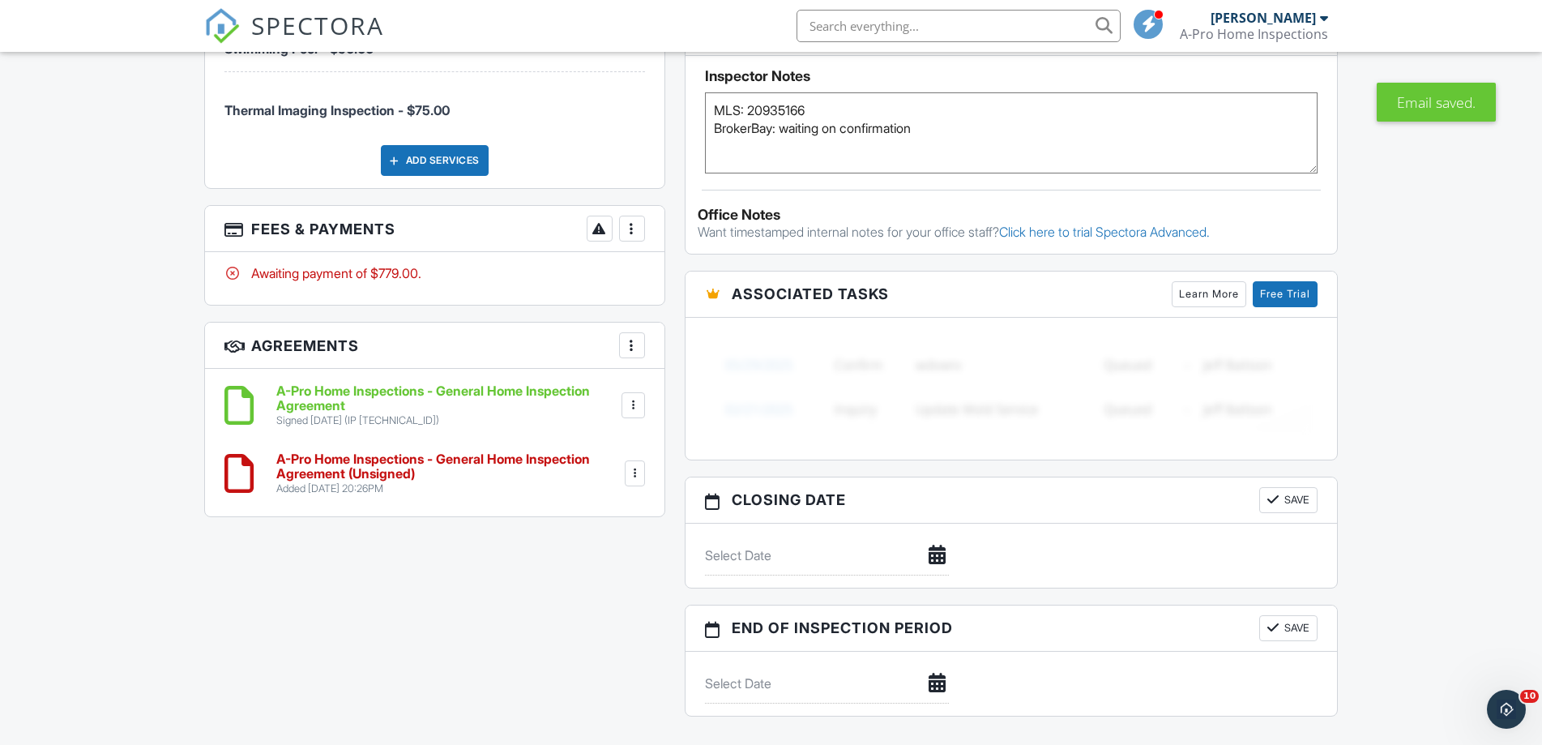
scroll to position [1215, 0]
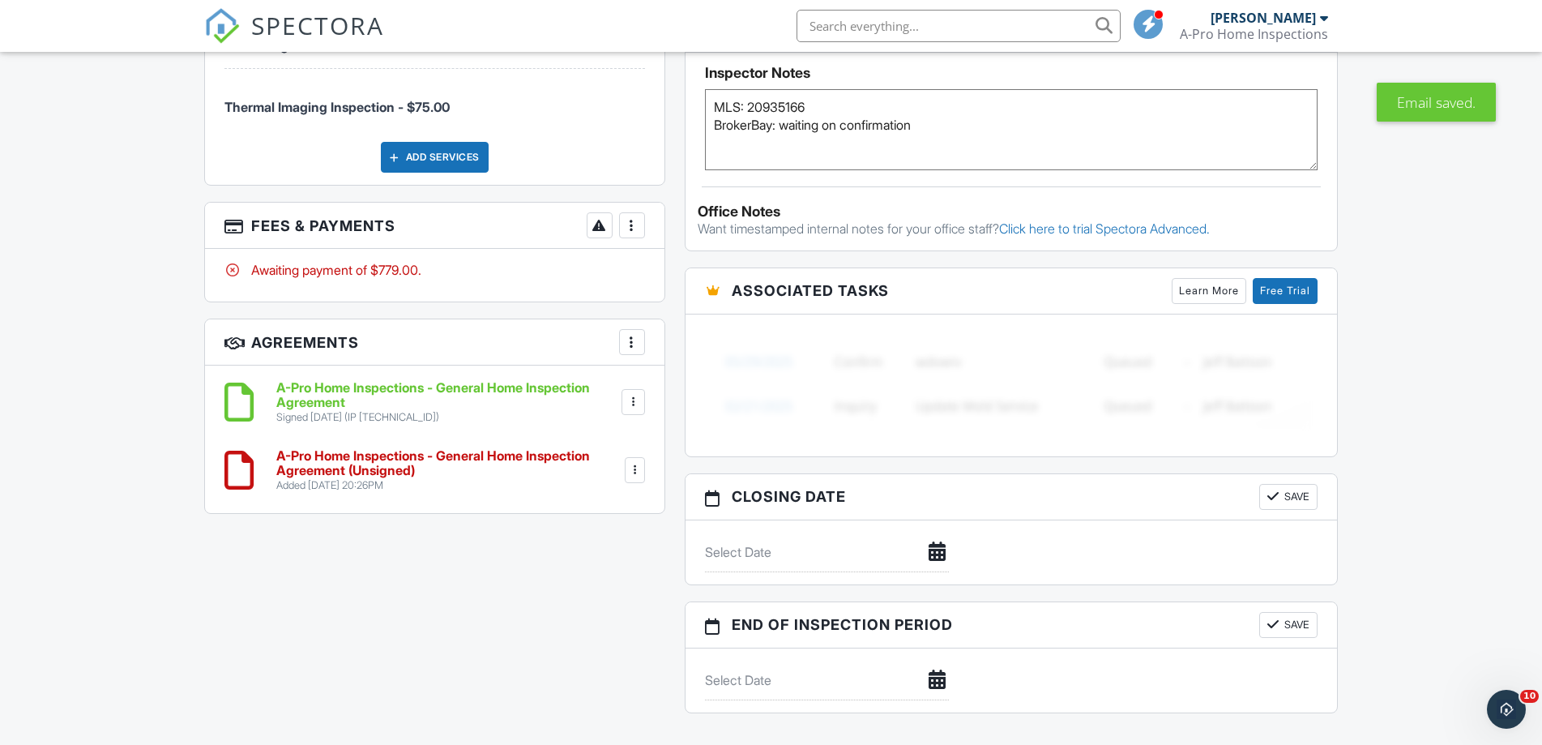
click at [387, 471] on h6 "A-Pro Home Inspections - General Home Inspection Agreement (Unsigned)" at bounding box center [449, 463] width 346 height 28
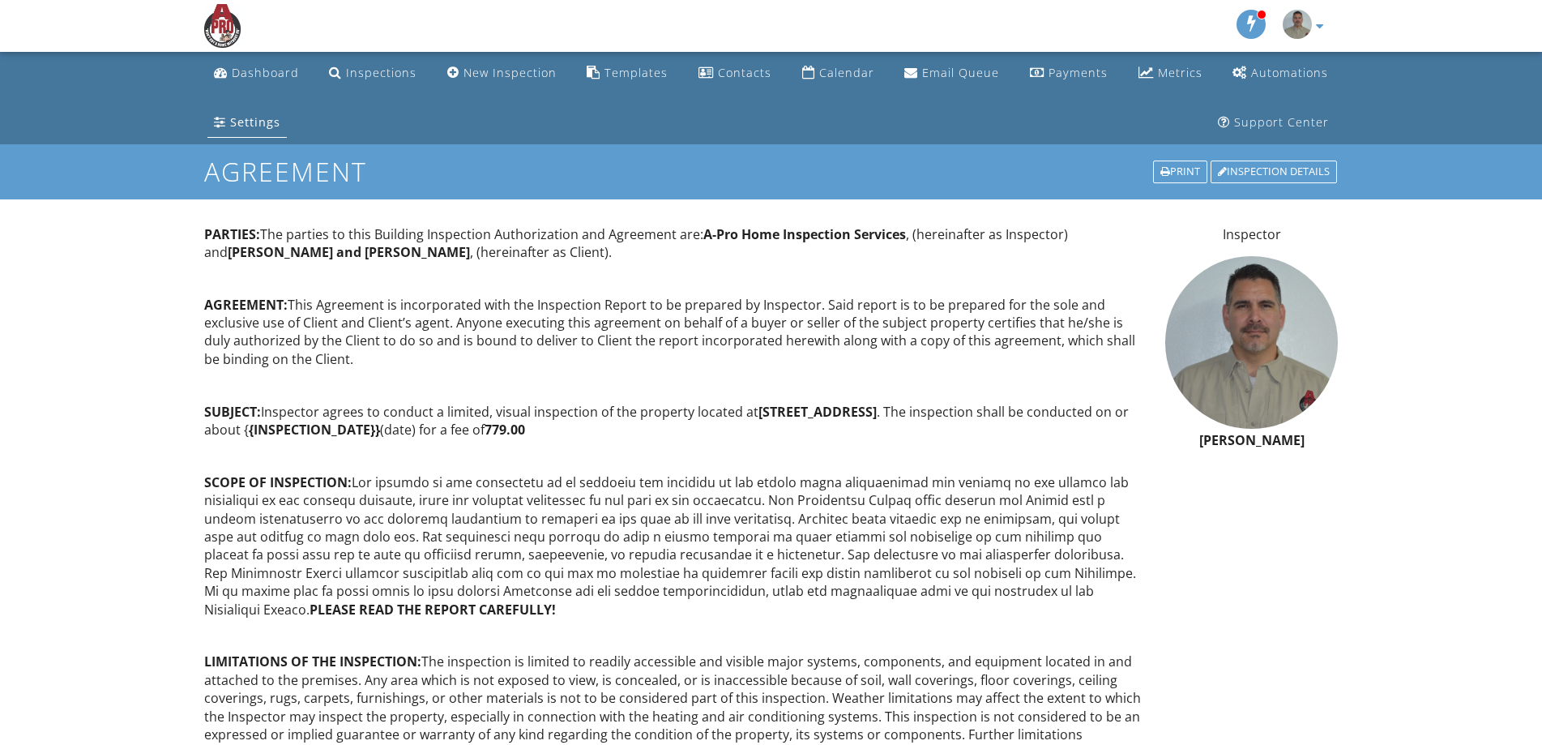
click at [256, 124] on div "Settings" at bounding box center [255, 121] width 50 height 15
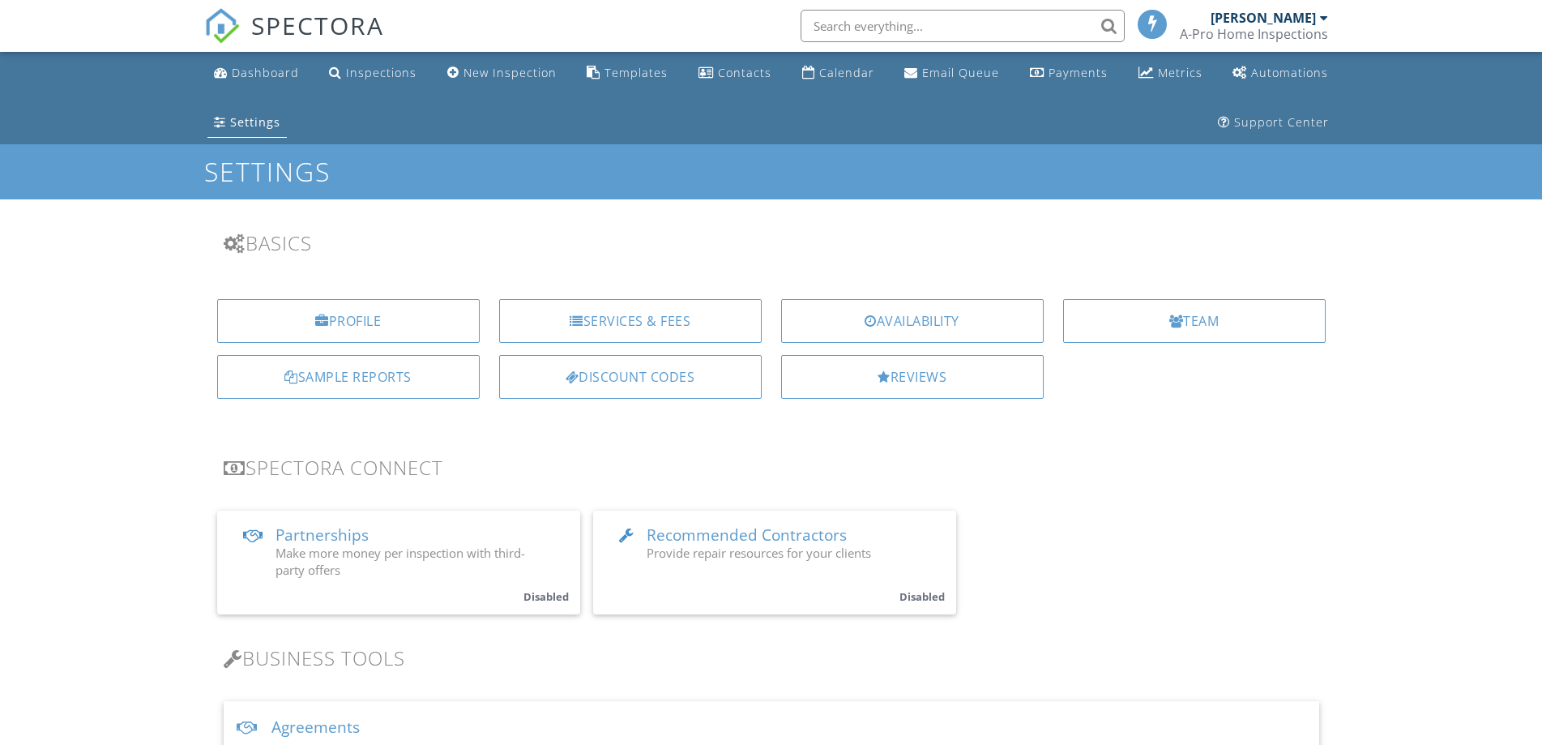
click at [918, 382] on div "Reviews" at bounding box center [912, 377] width 263 height 44
